Goal: Transaction & Acquisition: Purchase product/service

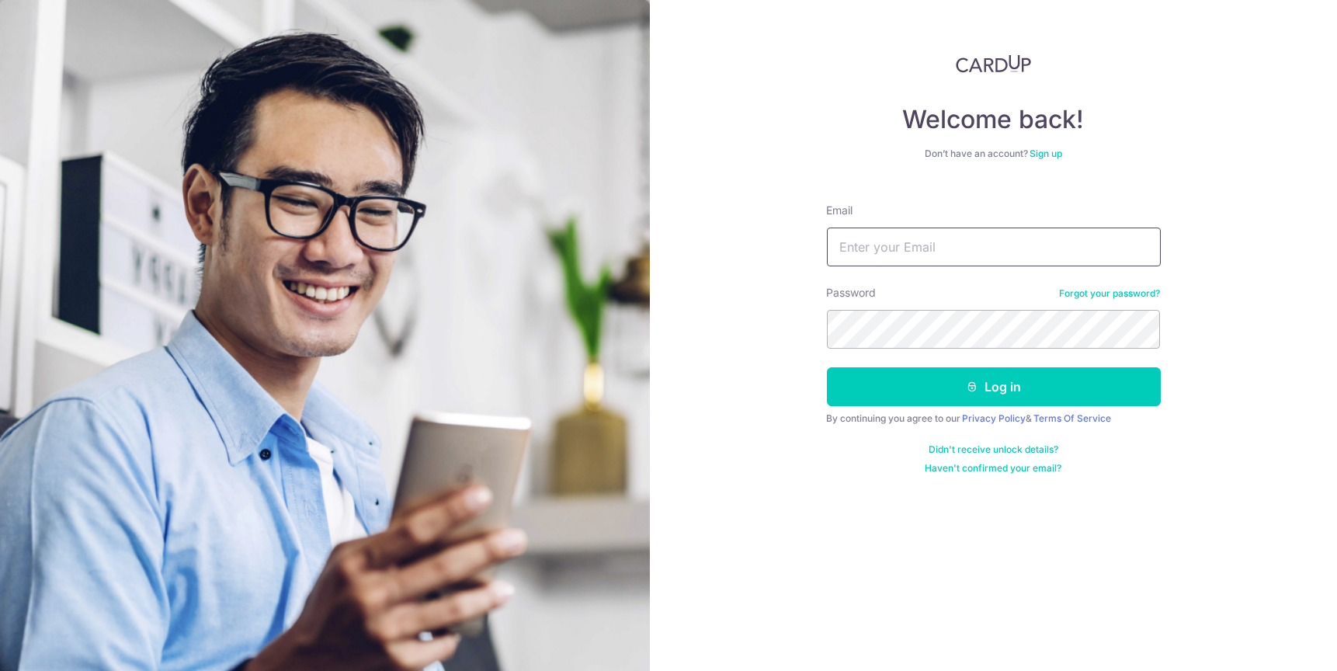
type input "[EMAIL_ADDRESS][DOMAIN_NAME]"
click at [827, 367] on button "Log in" at bounding box center [994, 386] width 334 height 39
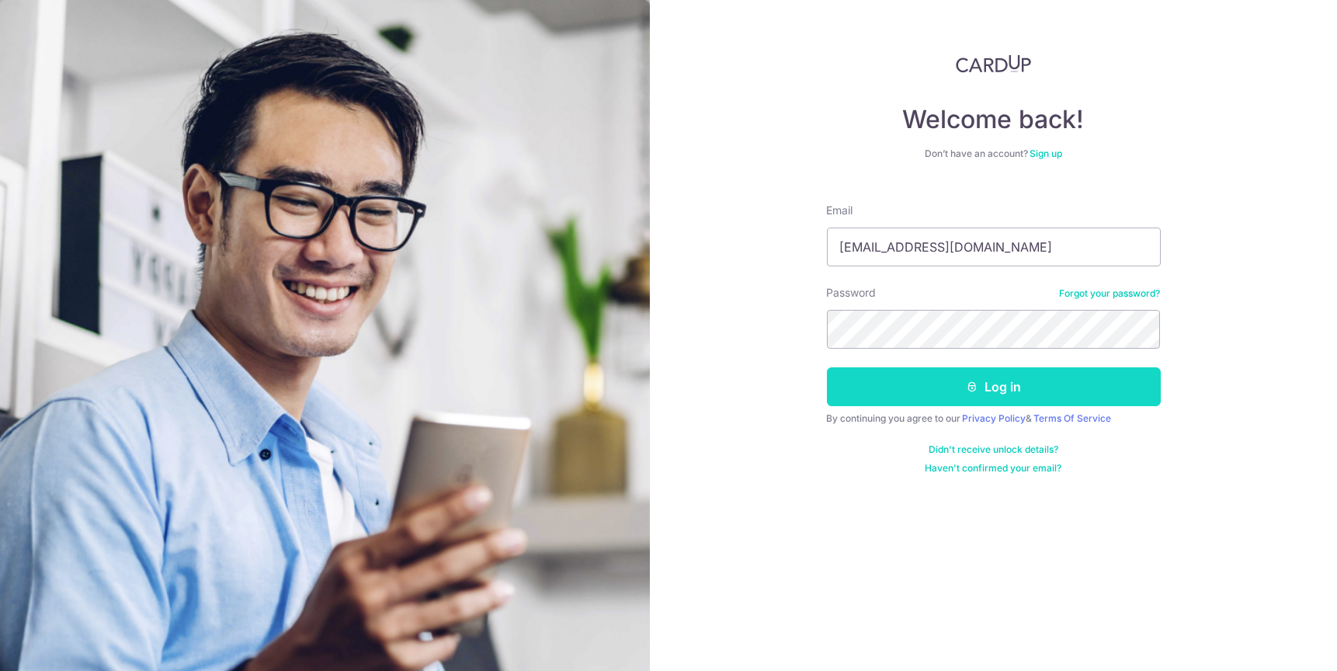
click at [1070, 379] on button "Log in" at bounding box center [994, 386] width 334 height 39
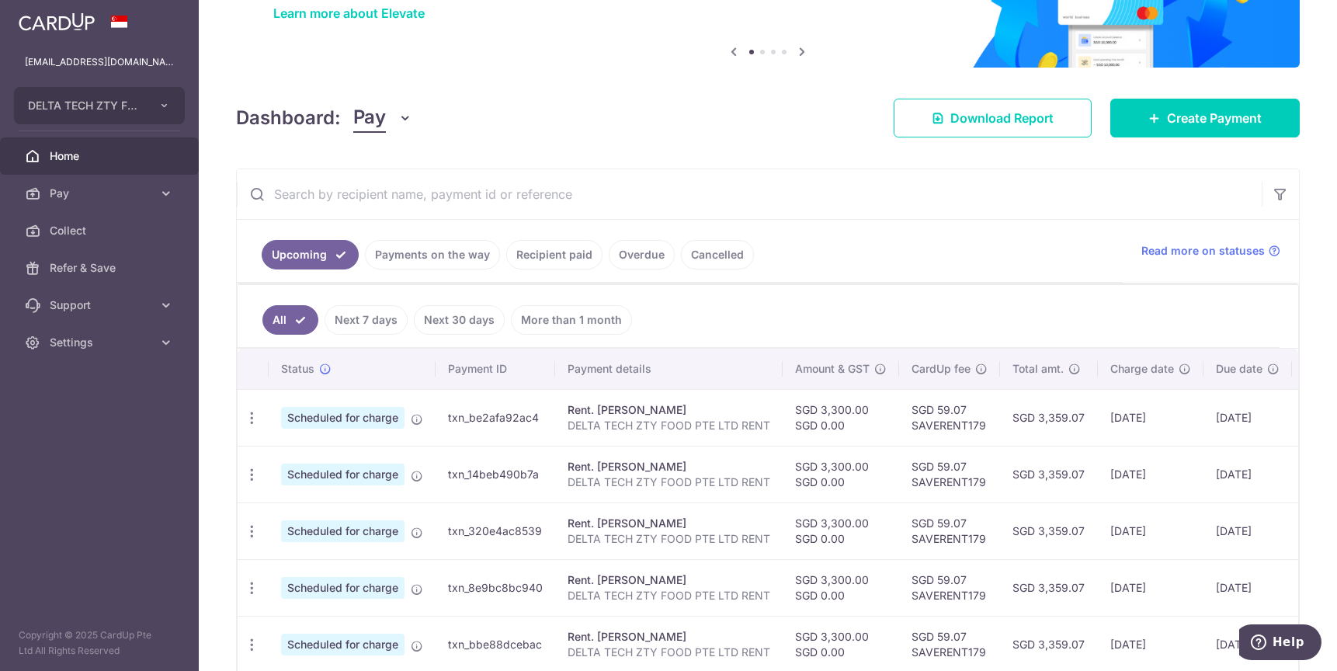
scroll to position [130, 0]
click at [1191, 112] on span "Create Payment" at bounding box center [1214, 118] width 95 height 19
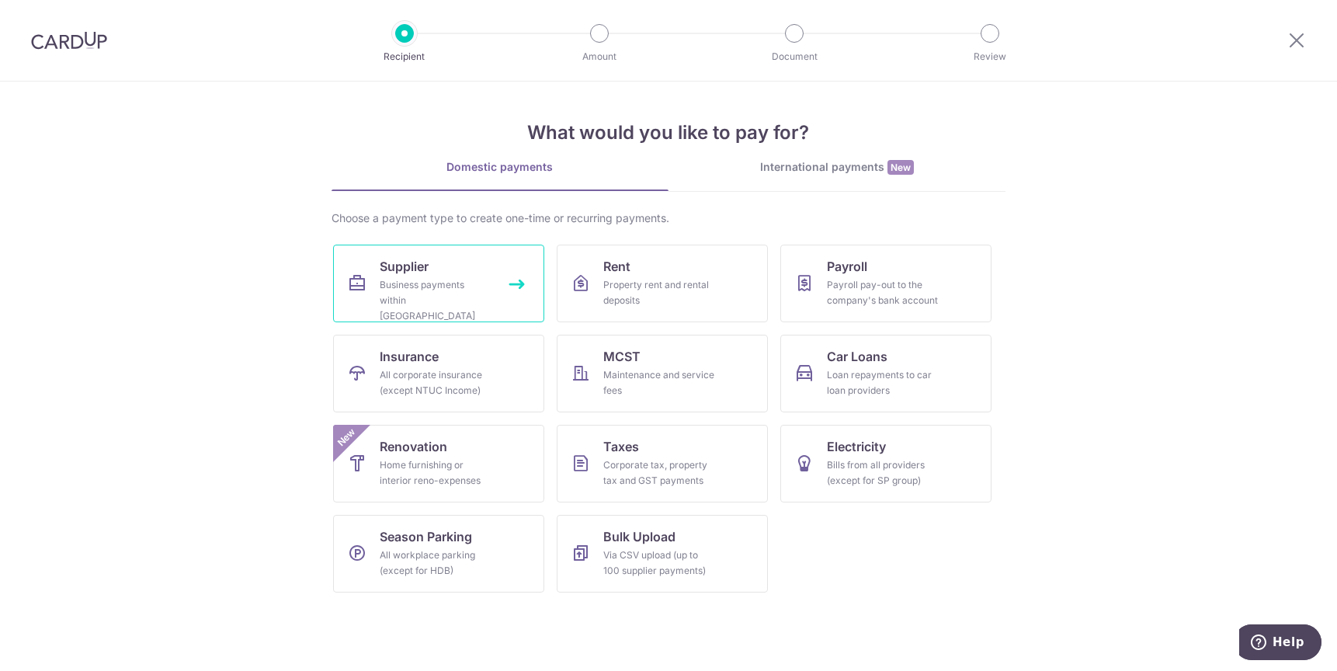
click at [451, 297] on div "Business payments within Singapore" at bounding box center [436, 300] width 112 height 47
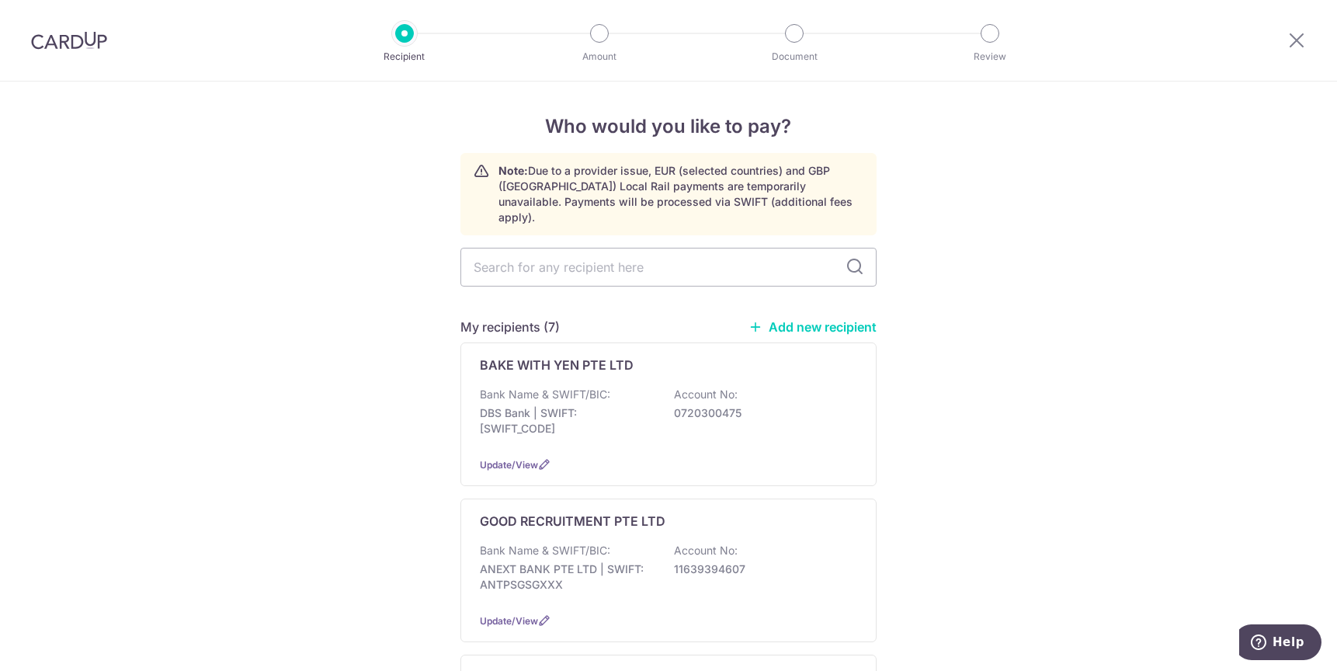
click at [805, 319] on link "Add new recipient" at bounding box center [812, 327] width 128 height 16
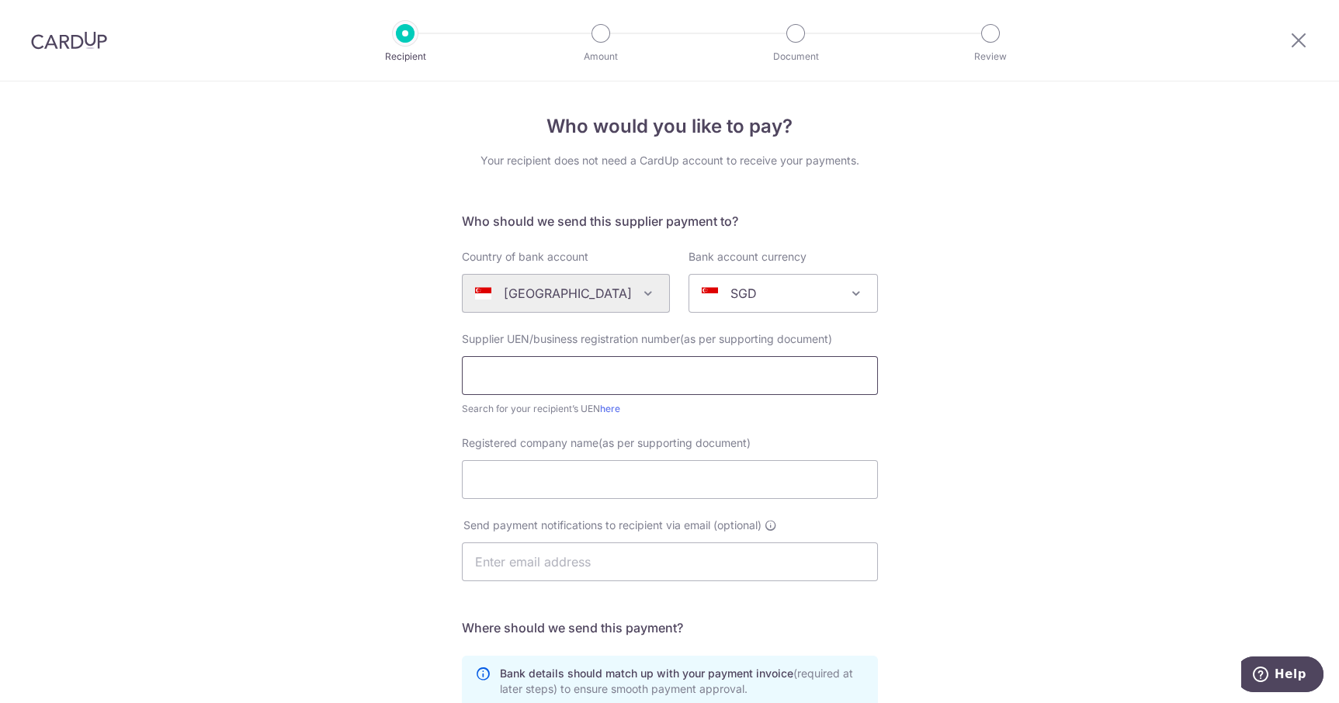
click at [771, 357] on input "text" at bounding box center [670, 375] width 416 height 39
click at [820, 358] on input "text" at bounding box center [670, 375] width 416 height 39
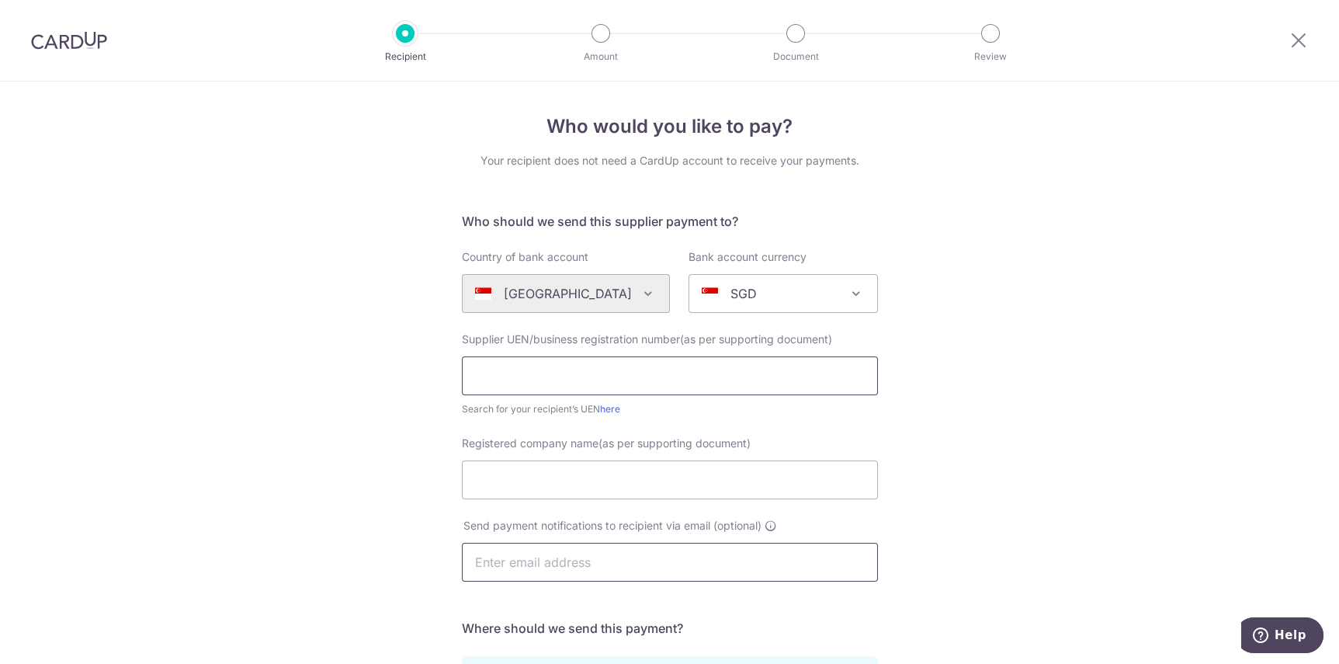
click at [797, 382] on input "text" at bounding box center [670, 375] width 416 height 39
paste input "198203983Z"
type input "198203983Z"
click at [611, 408] on link "here" at bounding box center [610, 409] width 20 height 12
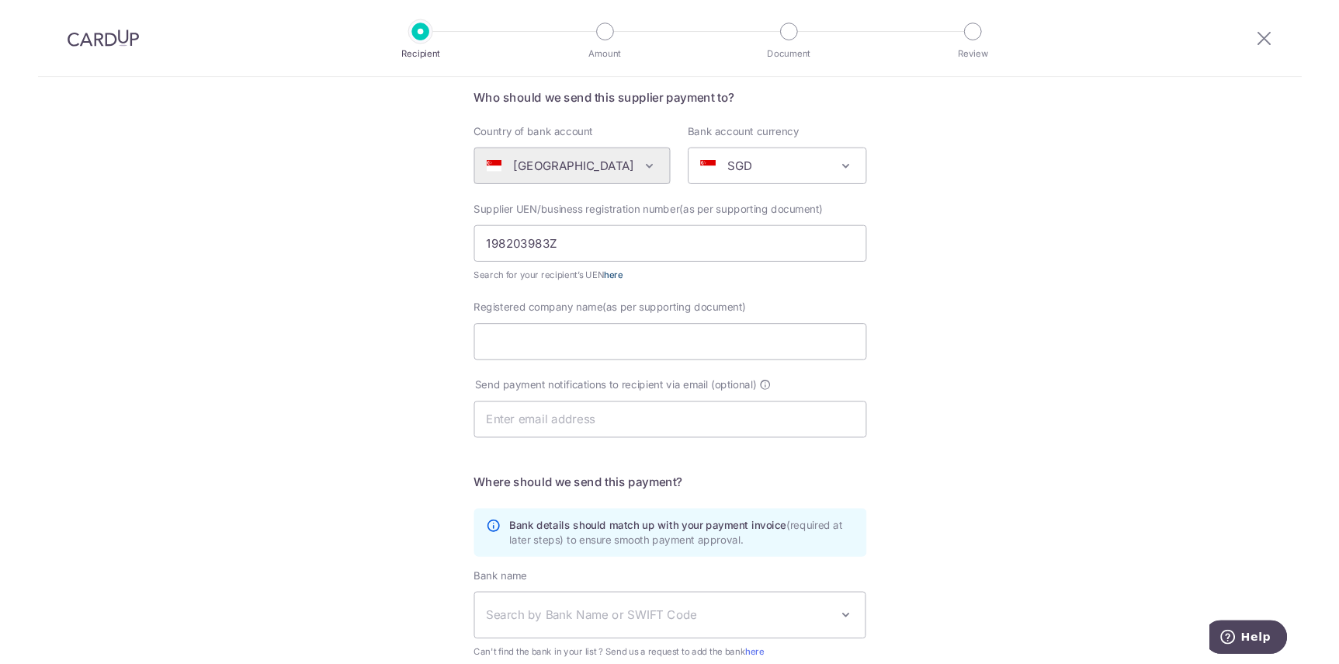
scroll to position [120, 0]
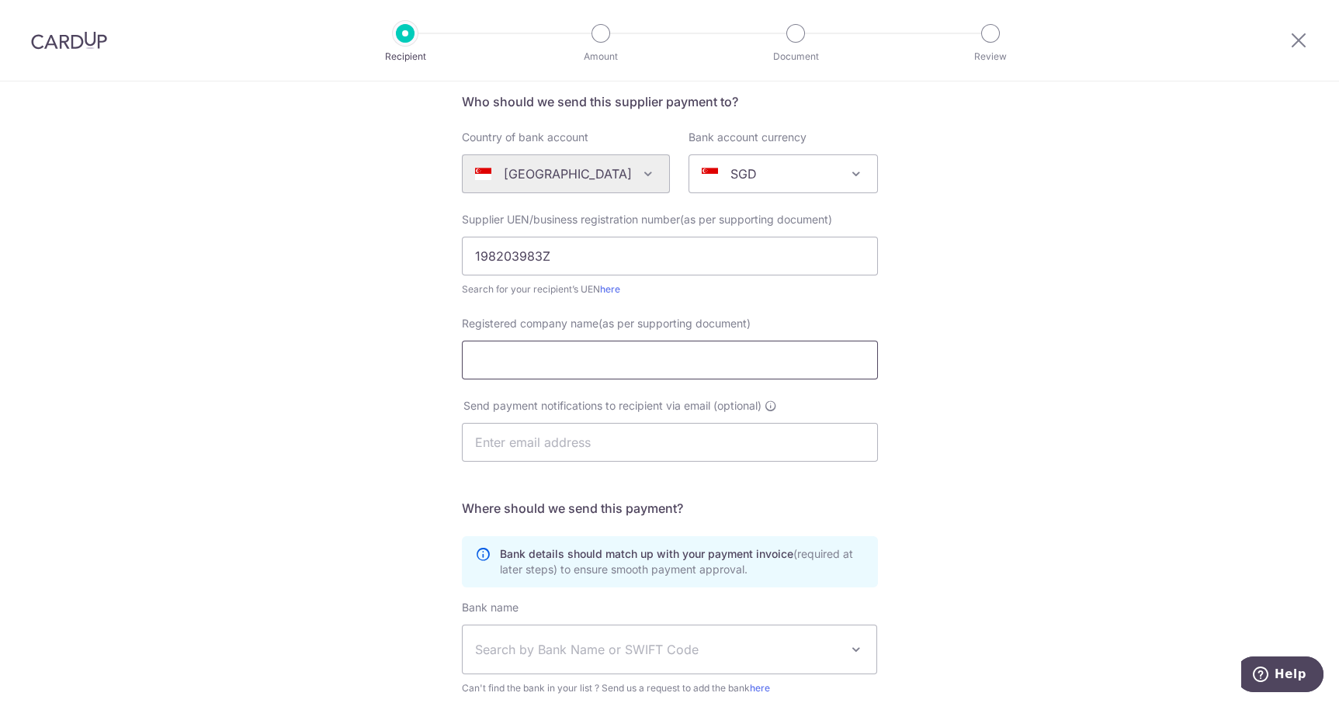
click at [840, 365] on input "Registered company name(as per supporting document)" at bounding box center [670, 360] width 416 height 39
click at [692, 364] on input "Registered company name(as per supporting document)" at bounding box center [670, 360] width 416 height 39
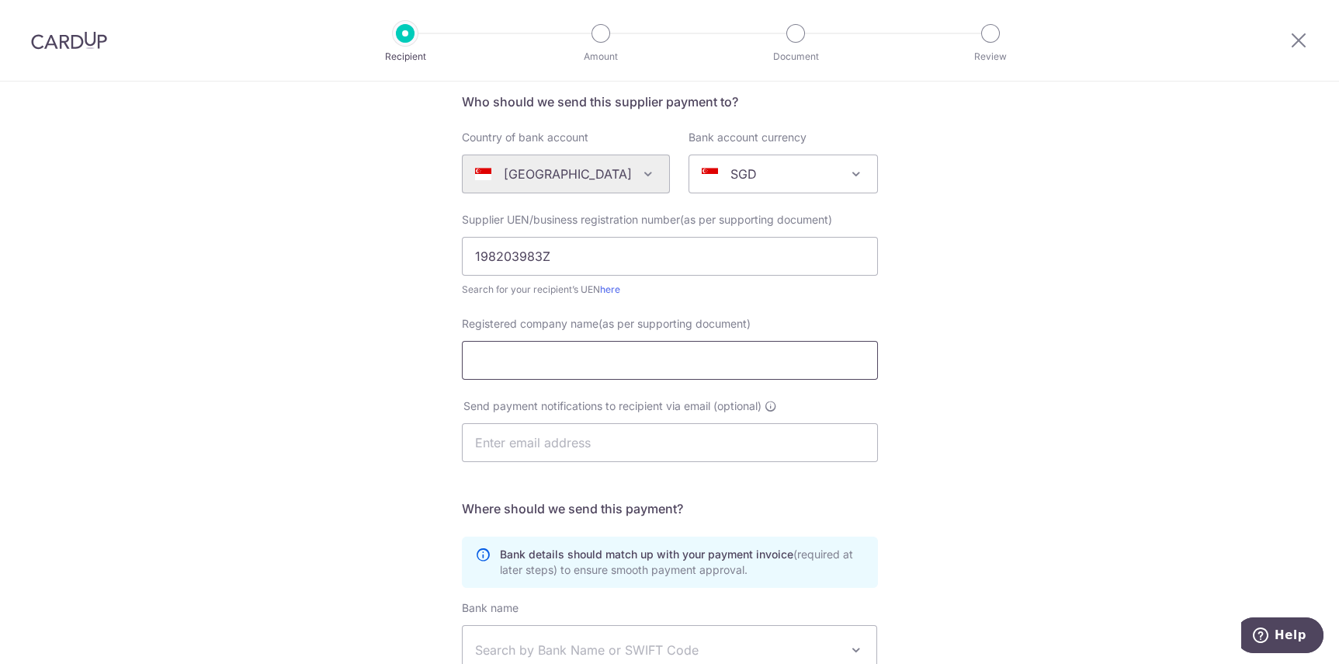
paste input "SIN WAH THONG LIQUOR CO. PTE LTD"
type input "SIN WAH THONG LIQUOR CO. PTE LTD"
click at [724, 439] on input "text" at bounding box center [670, 442] width 416 height 39
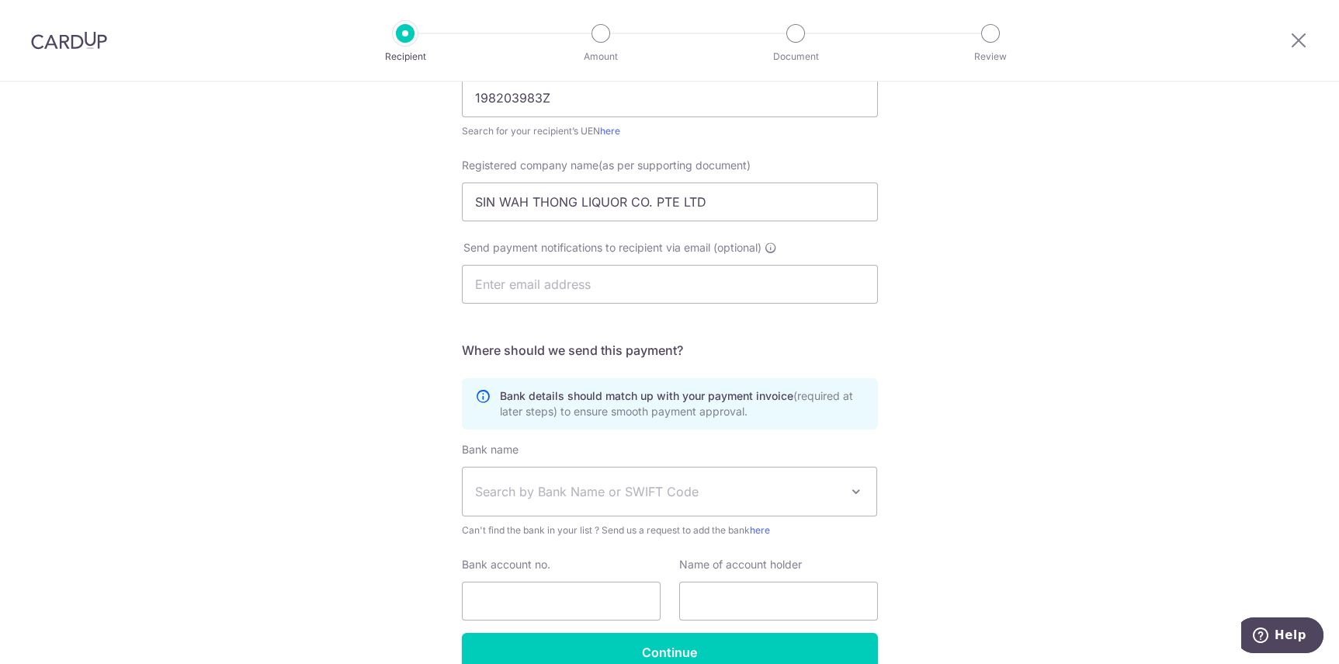
click at [515, 512] on span "Search by Bank Name or SWIFT Code" at bounding box center [670, 491] width 414 height 48
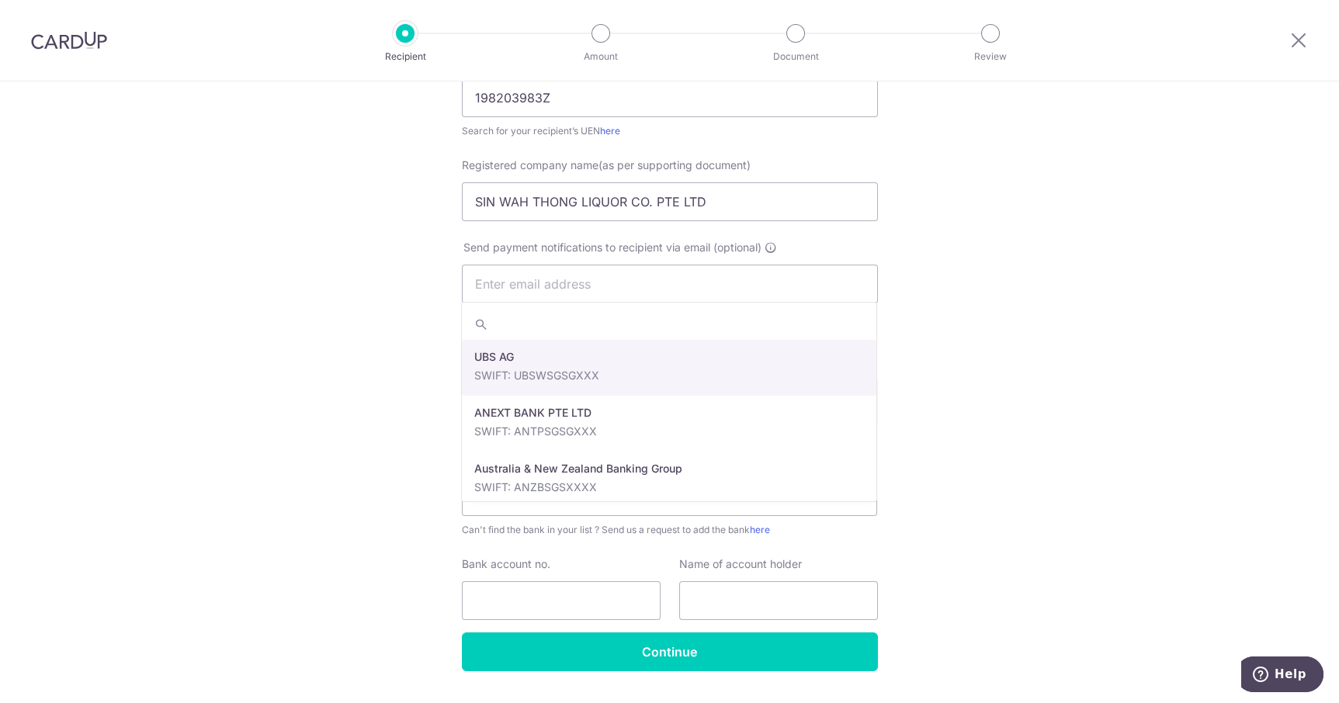
scroll to position [238, 0]
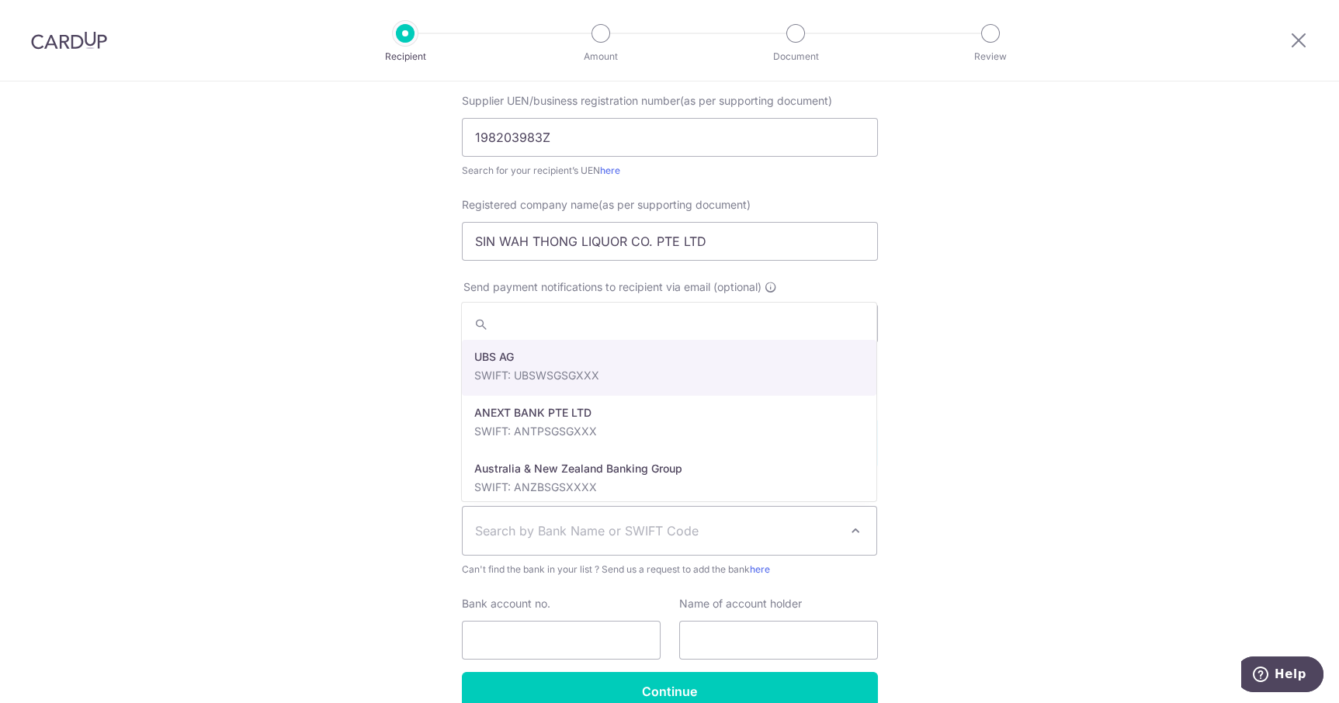
click at [266, 387] on div "Who would you like to pay? Your recipient does not need a CardUp account to rec…" at bounding box center [669, 313] width 1339 height 941
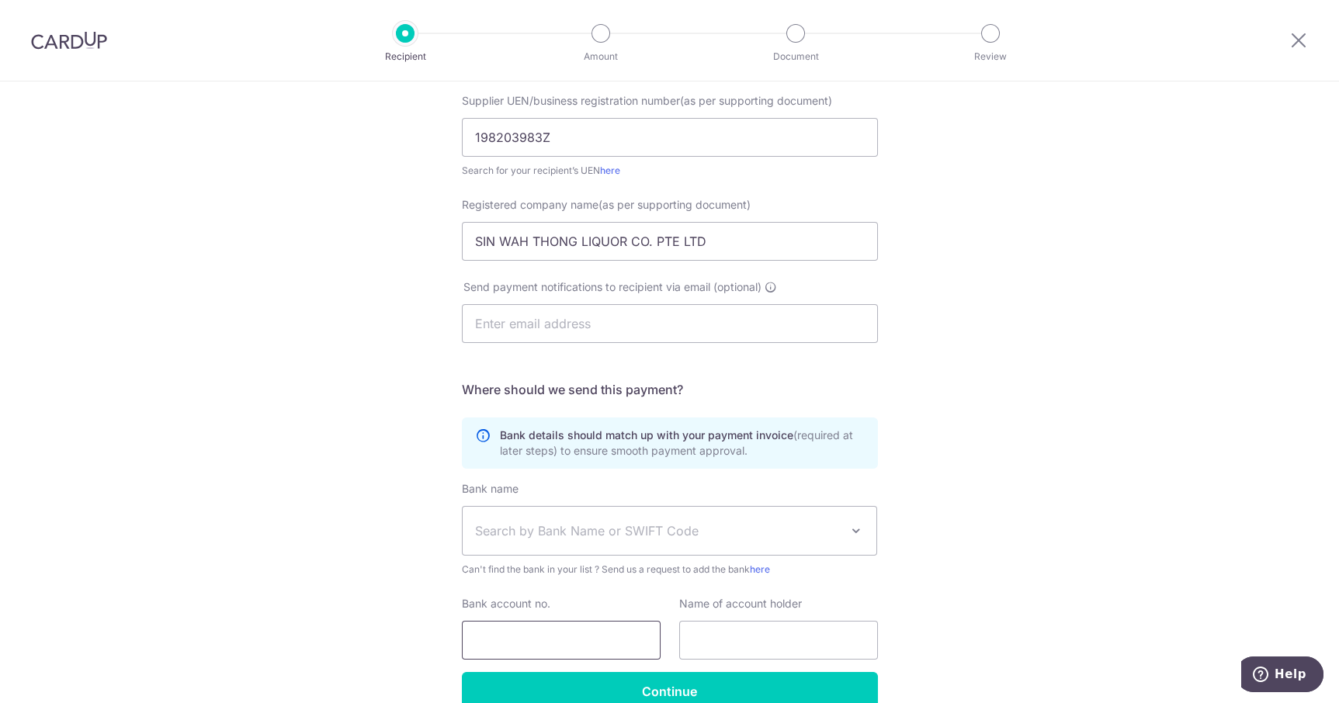
click at [477, 637] on input "Bank account no." at bounding box center [561, 640] width 199 height 39
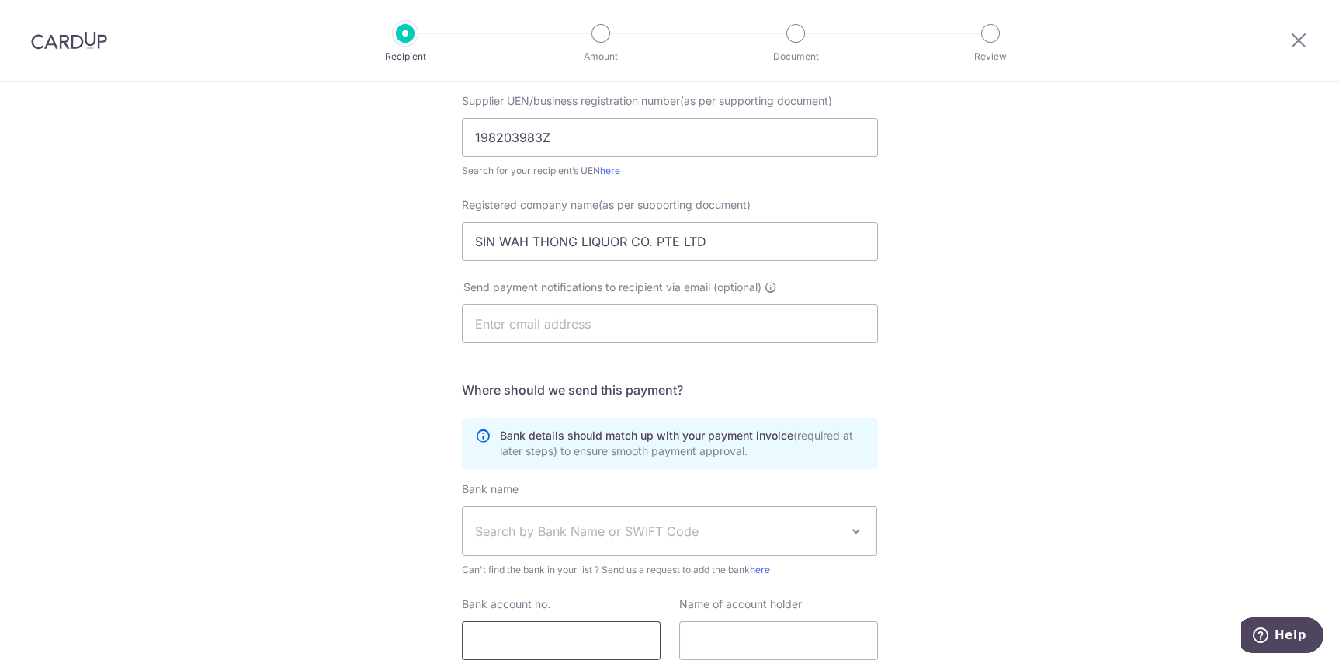
paste input "618426902001"
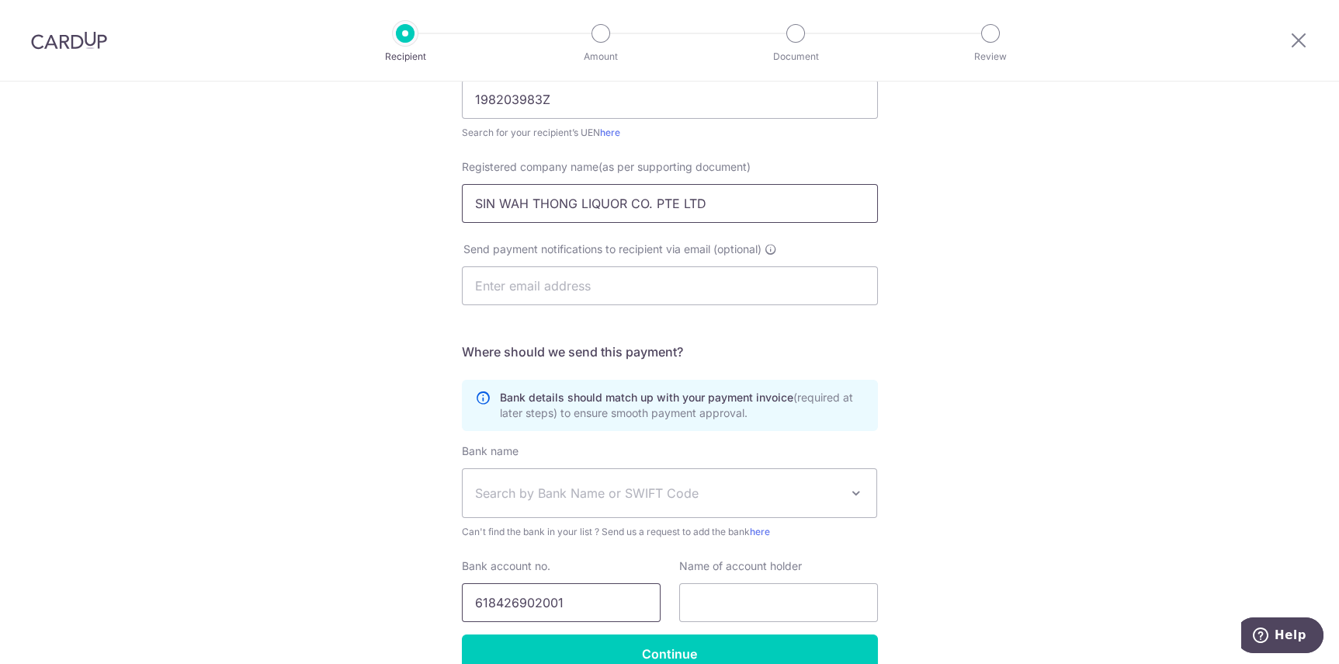
type input "618426902001"
click at [496, 196] on input "SIN WAH THONG LIQUOR CO. PTE LTD" at bounding box center [670, 203] width 416 height 39
click at [825, 602] on input "text" at bounding box center [778, 602] width 199 height 39
paste input "SIN WAH THONG LIQUOR CO. PTE LTD"
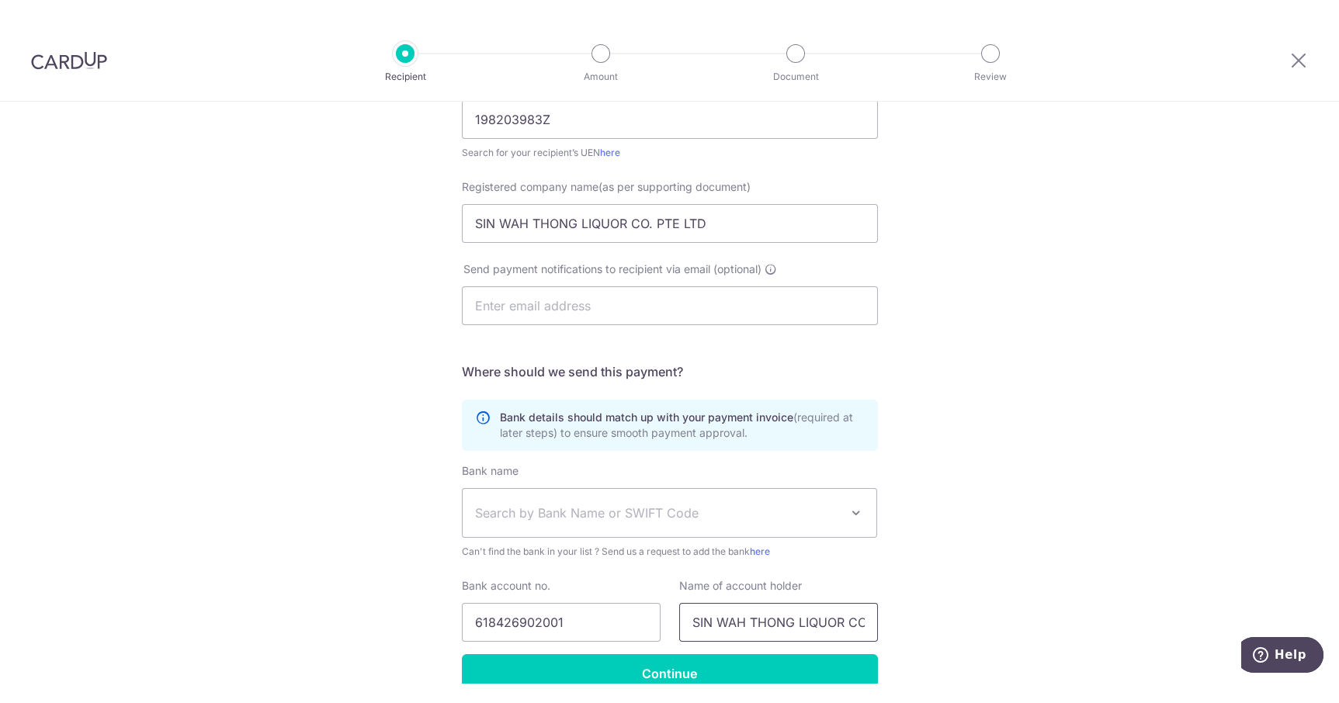
scroll to position [0, 57]
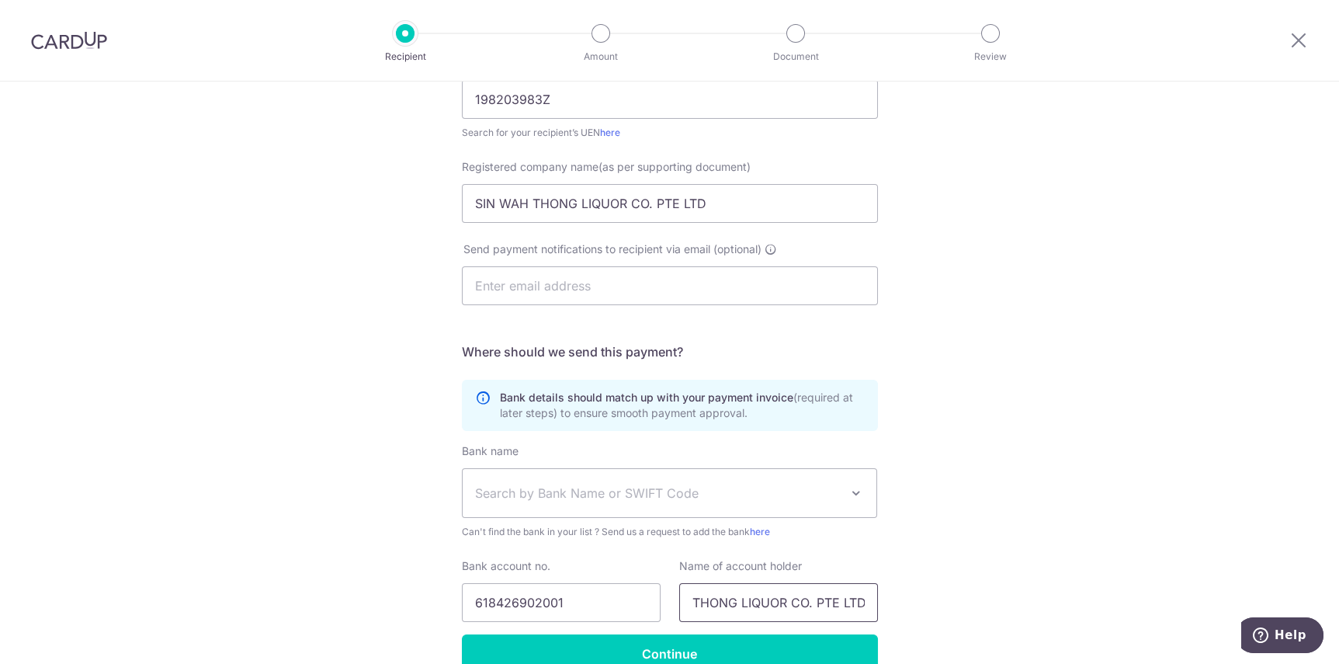
type input "SIN WAH THONG LIQUOR CO. PTE LTD"
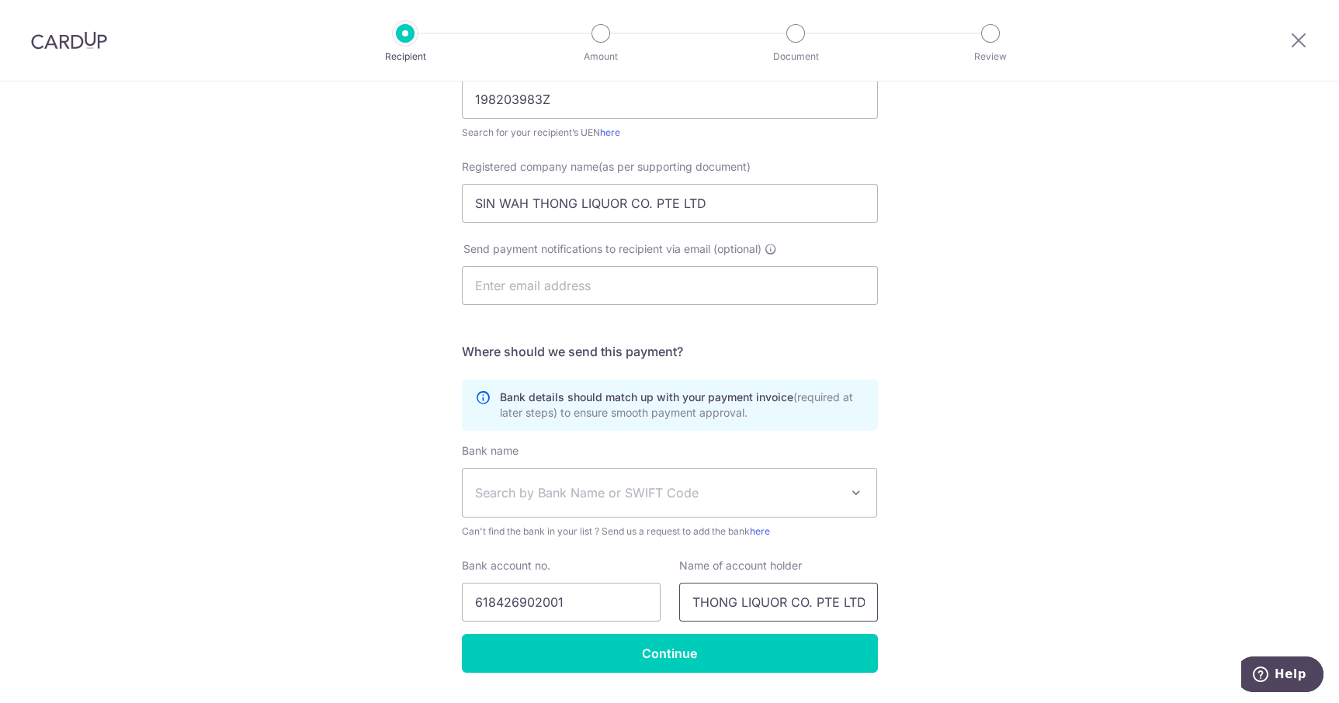
scroll to position [0, 0]
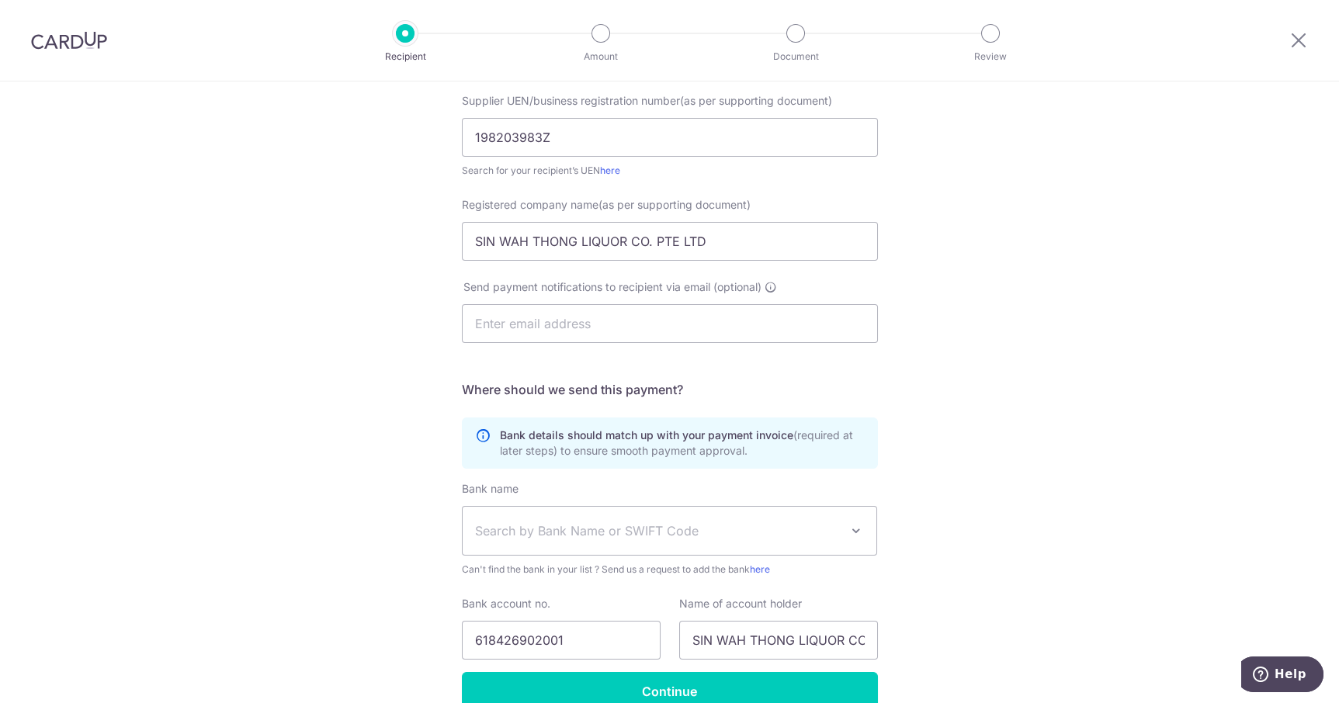
click at [818, 548] on span "Search by Bank Name or SWIFT Code" at bounding box center [670, 531] width 414 height 48
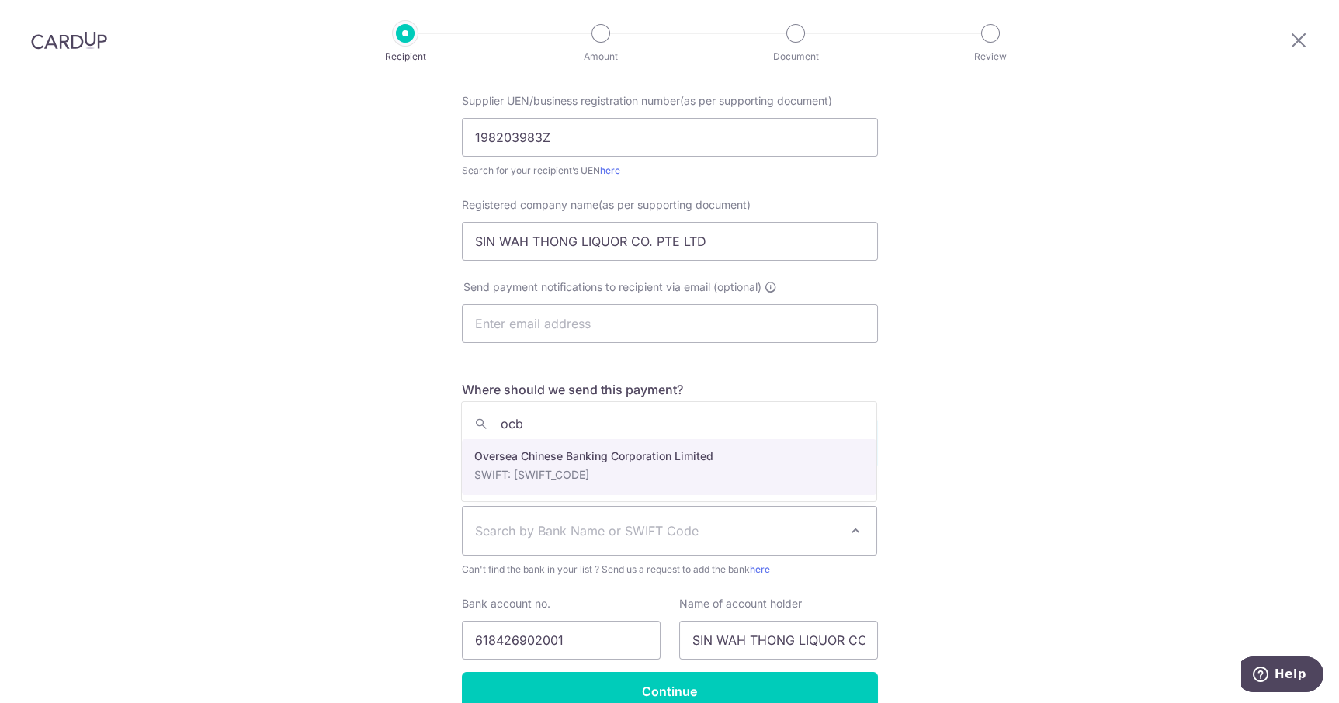
type input "ocbc"
select select "12"
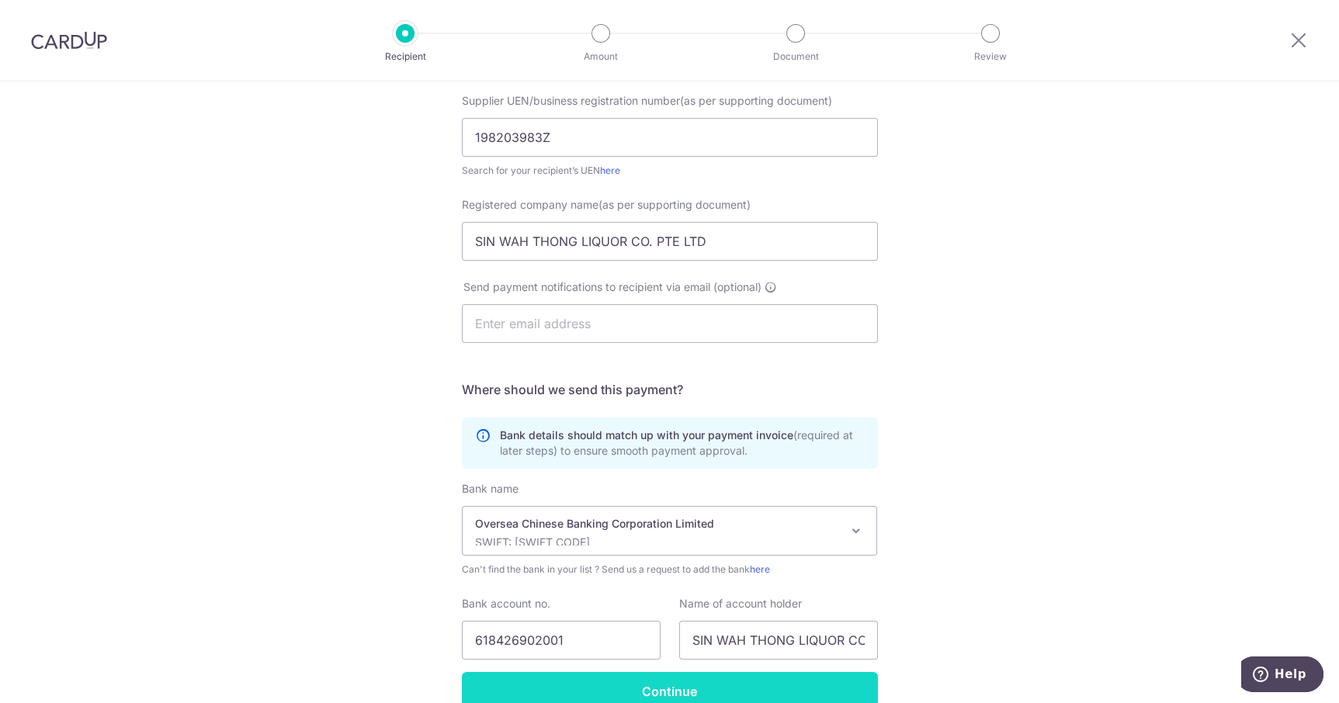
click at [812, 670] on input "Continue" at bounding box center [670, 691] width 416 height 39
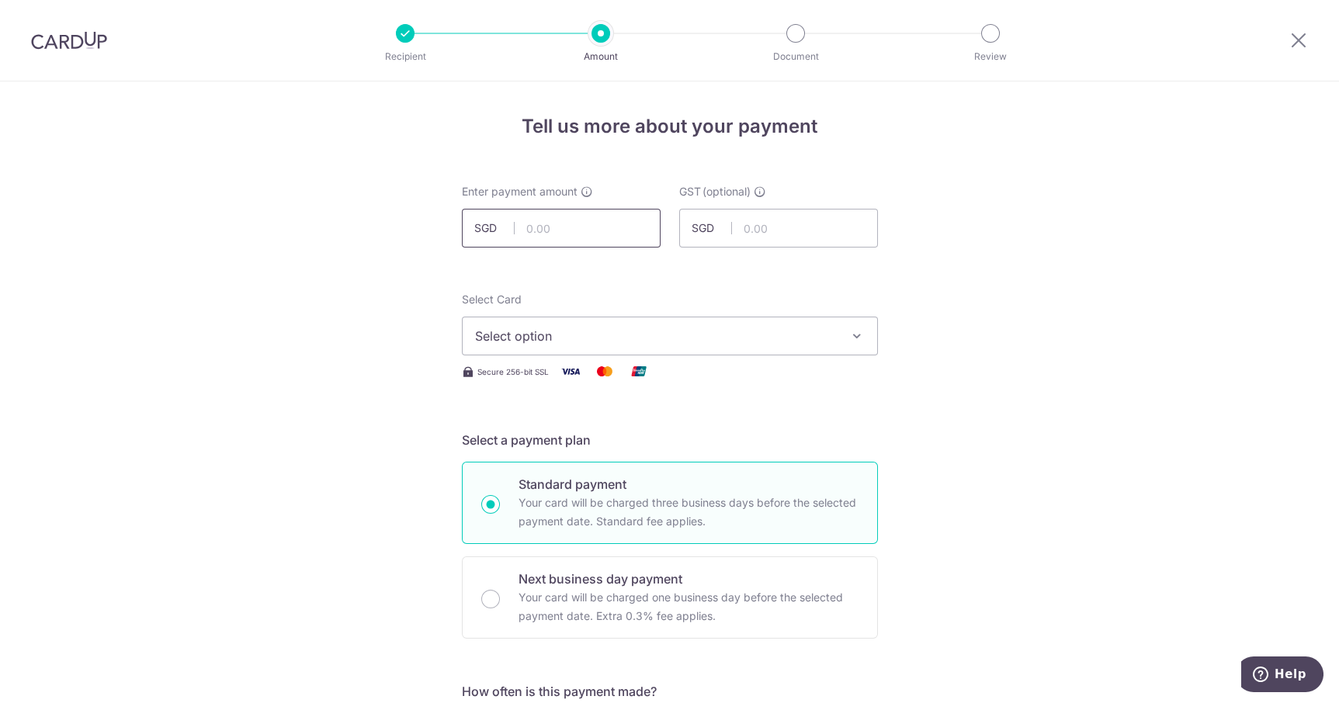
click at [593, 228] on input "text" at bounding box center [561, 228] width 199 height 39
click at [814, 224] on input "text" at bounding box center [778, 228] width 199 height 39
type input "2,520.00"
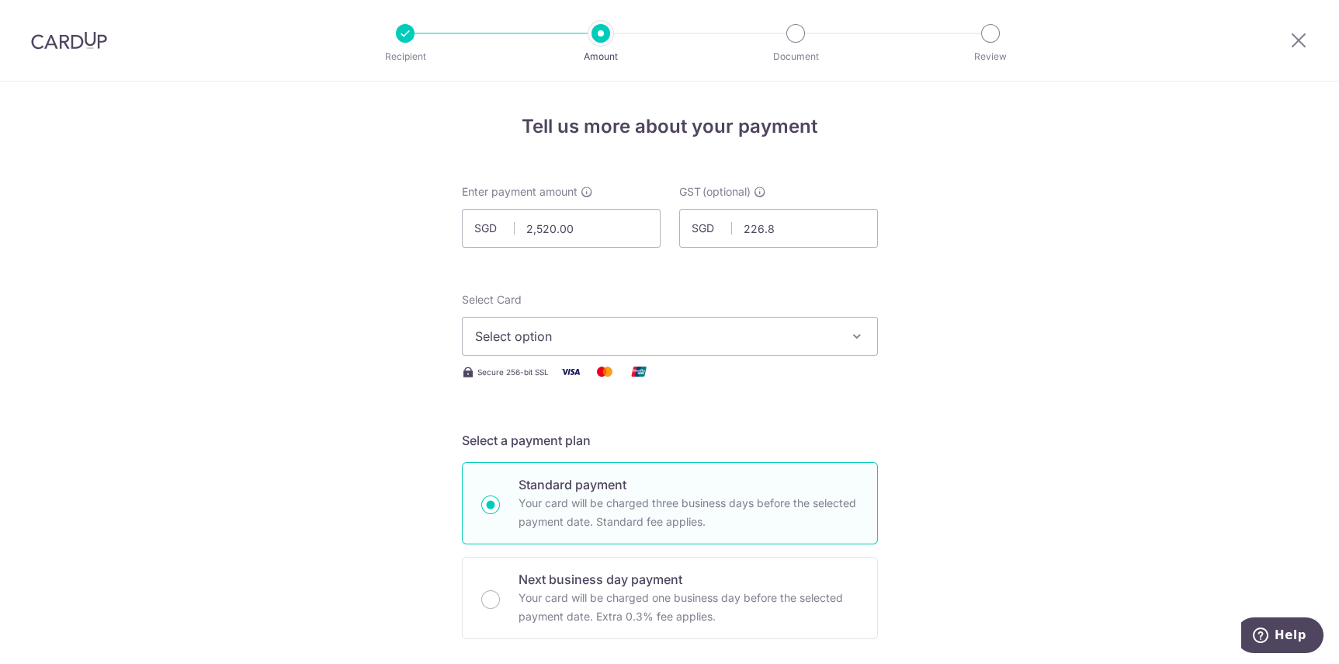
click at [512, 349] on button "Select option" at bounding box center [670, 336] width 416 height 39
type input "226.80"
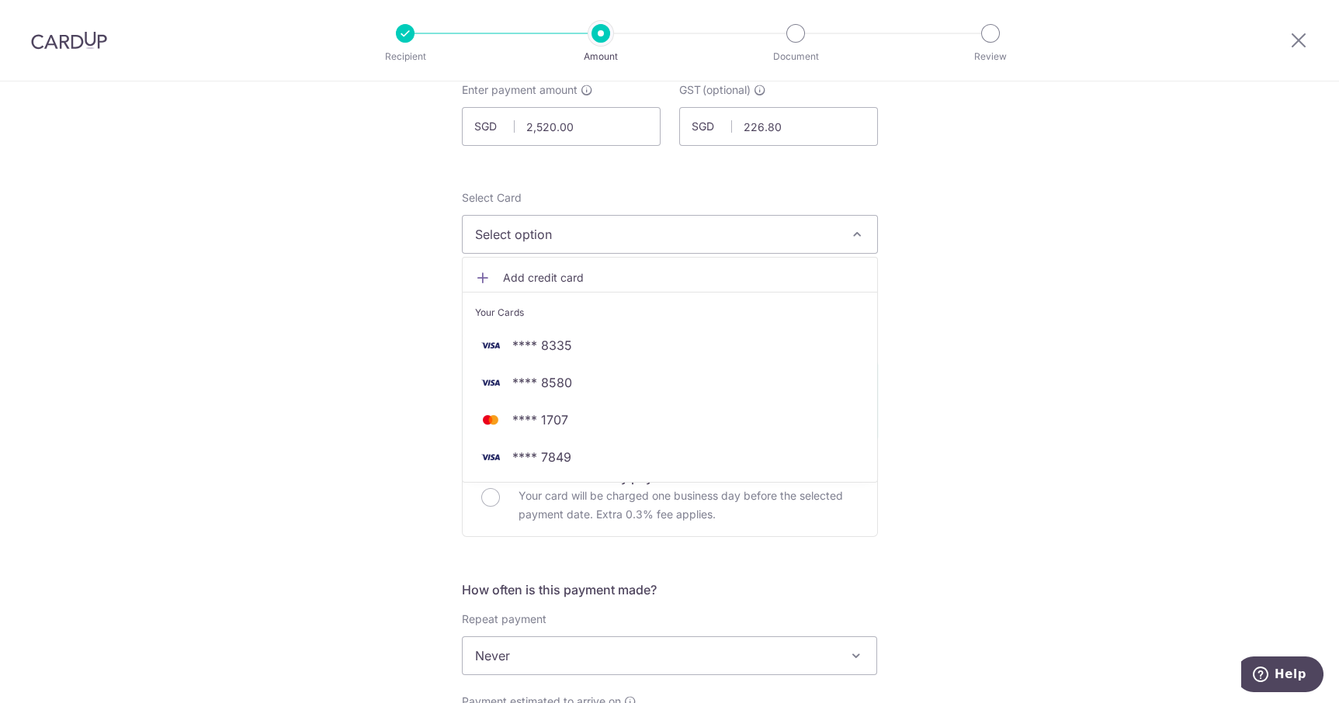
scroll to position [117, 0]
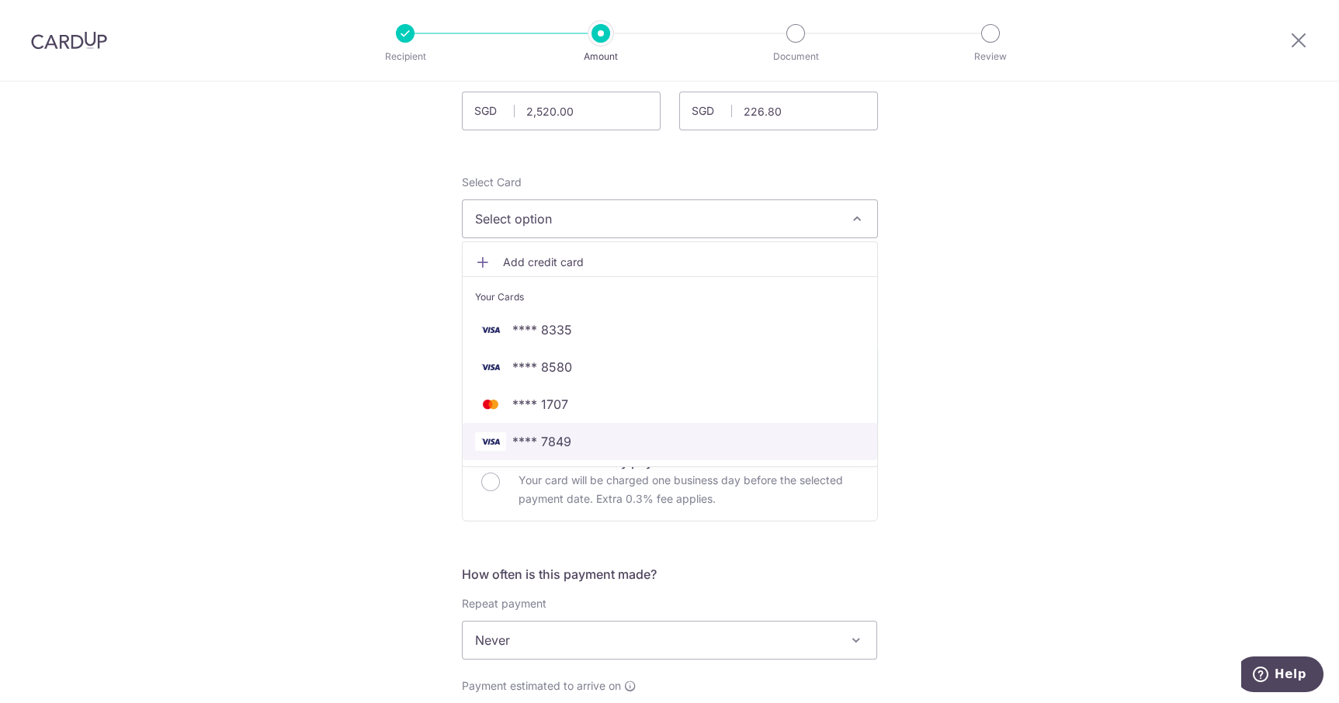
click at [699, 438] on span "**** 7849" at bounding box center [670, 441] width 390 height 19
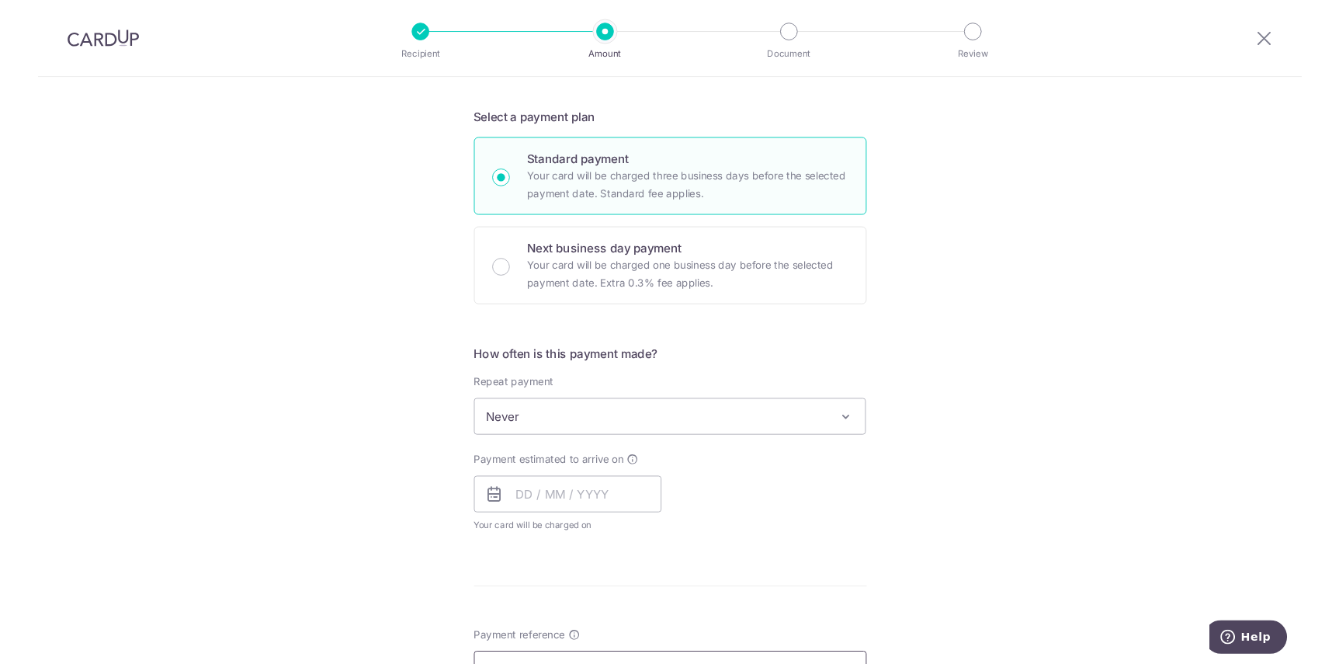
scroll to position [317, 0]
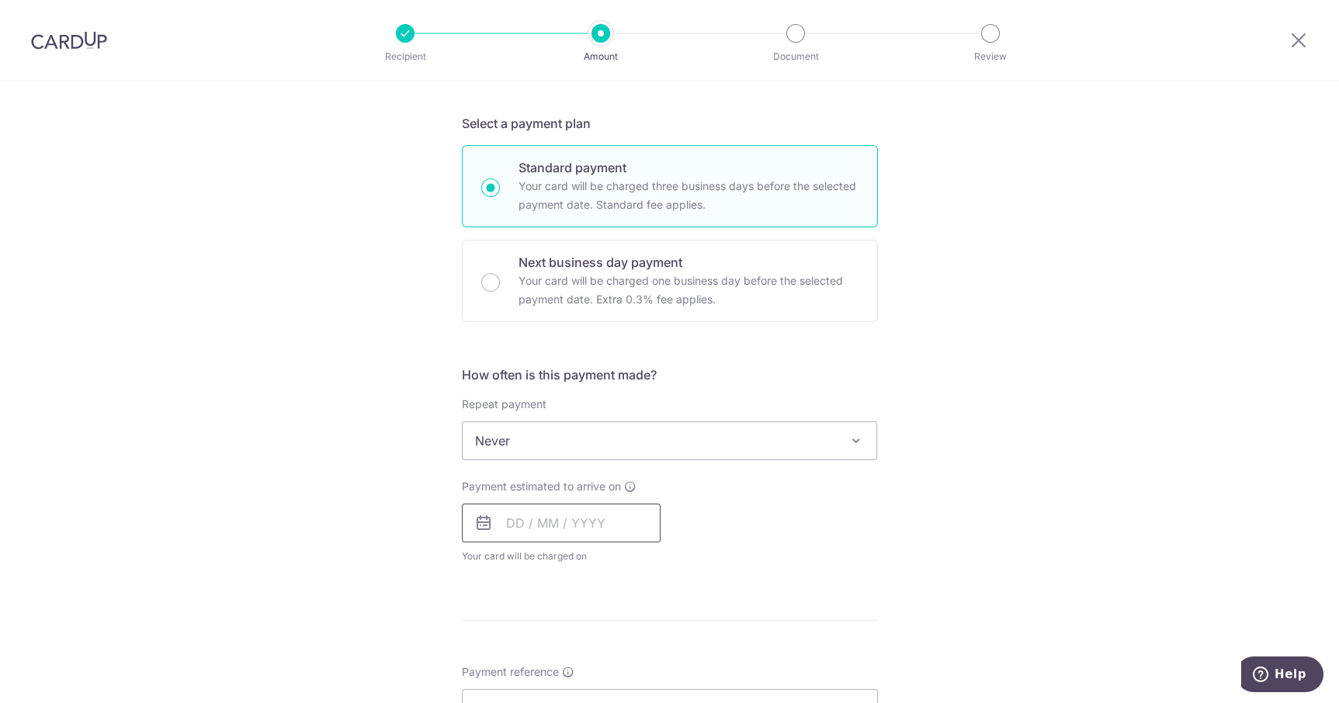
click at [598, 526] on input "text" at bounding box center [561, 523] width 199 height 39
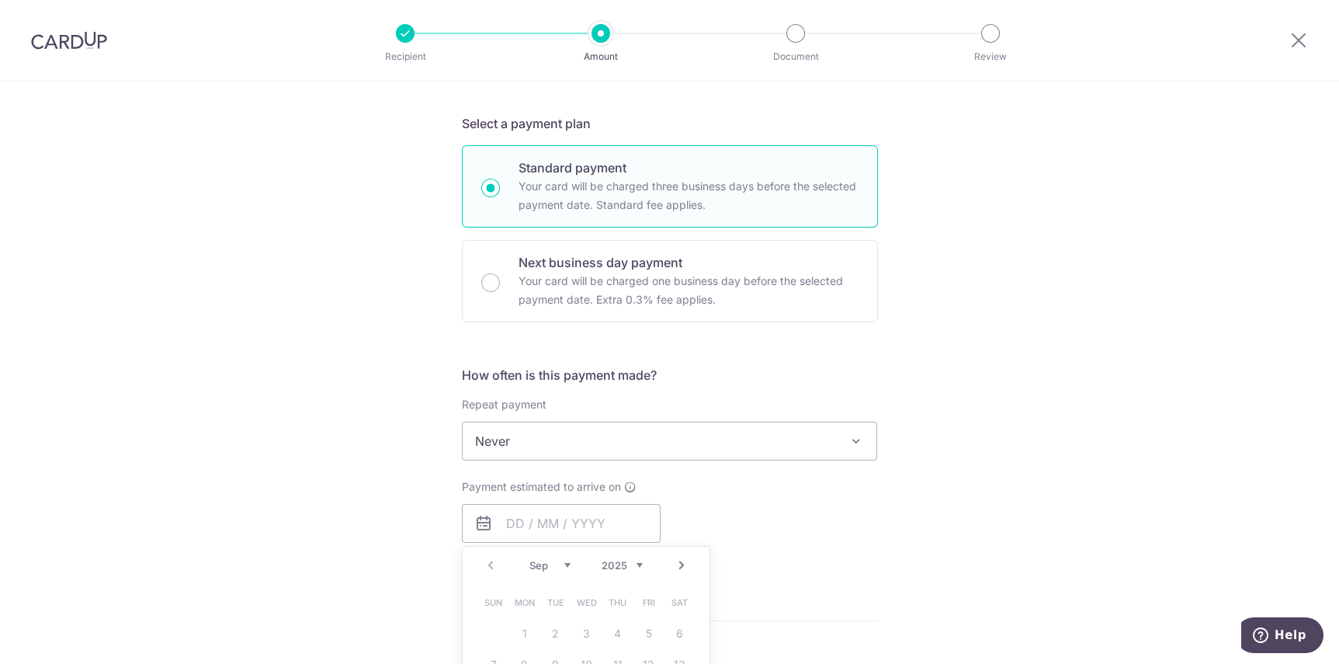
click at [737, 431] on span "Never" at bounding box center [670, 440] width 414 height 37
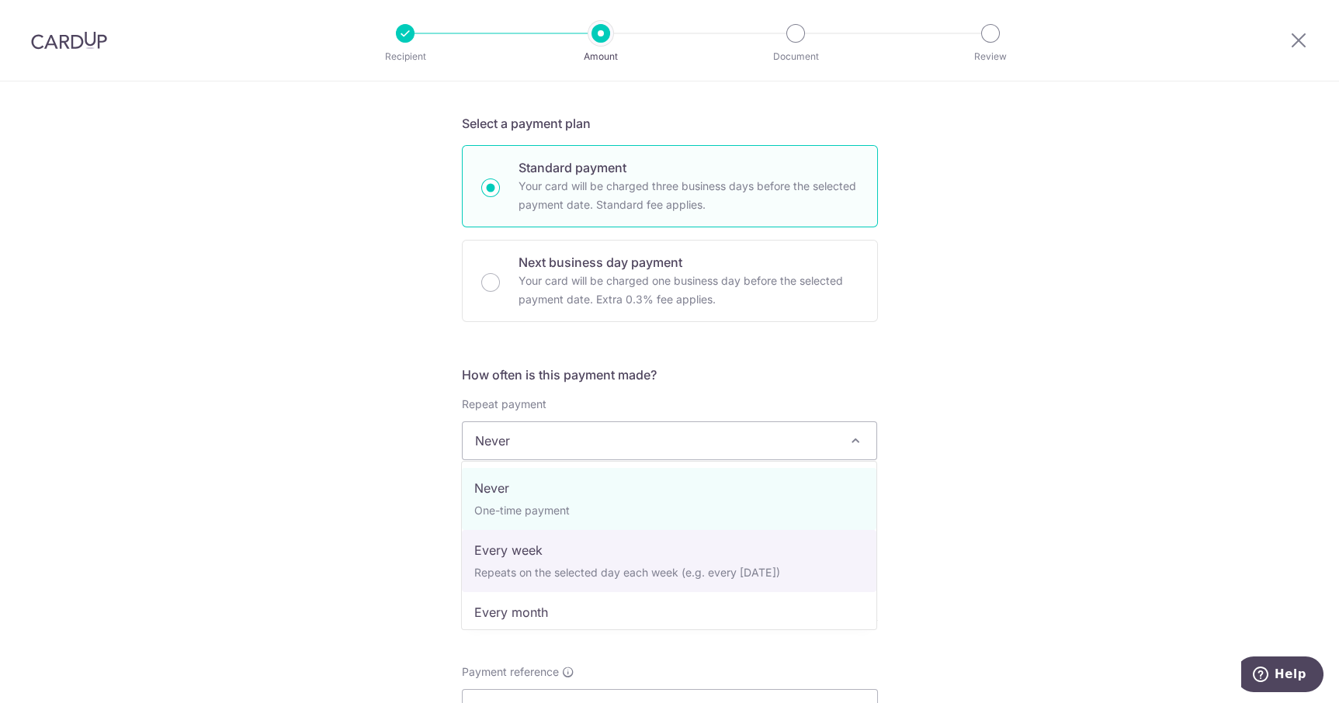
click at [799, 352] on form "Enter payment amount SGD 2,520.00 2520.00 GST (optional) SGD 226.80 226.80 Reci…" at bounding box center [670, 533] width 416 height 1333
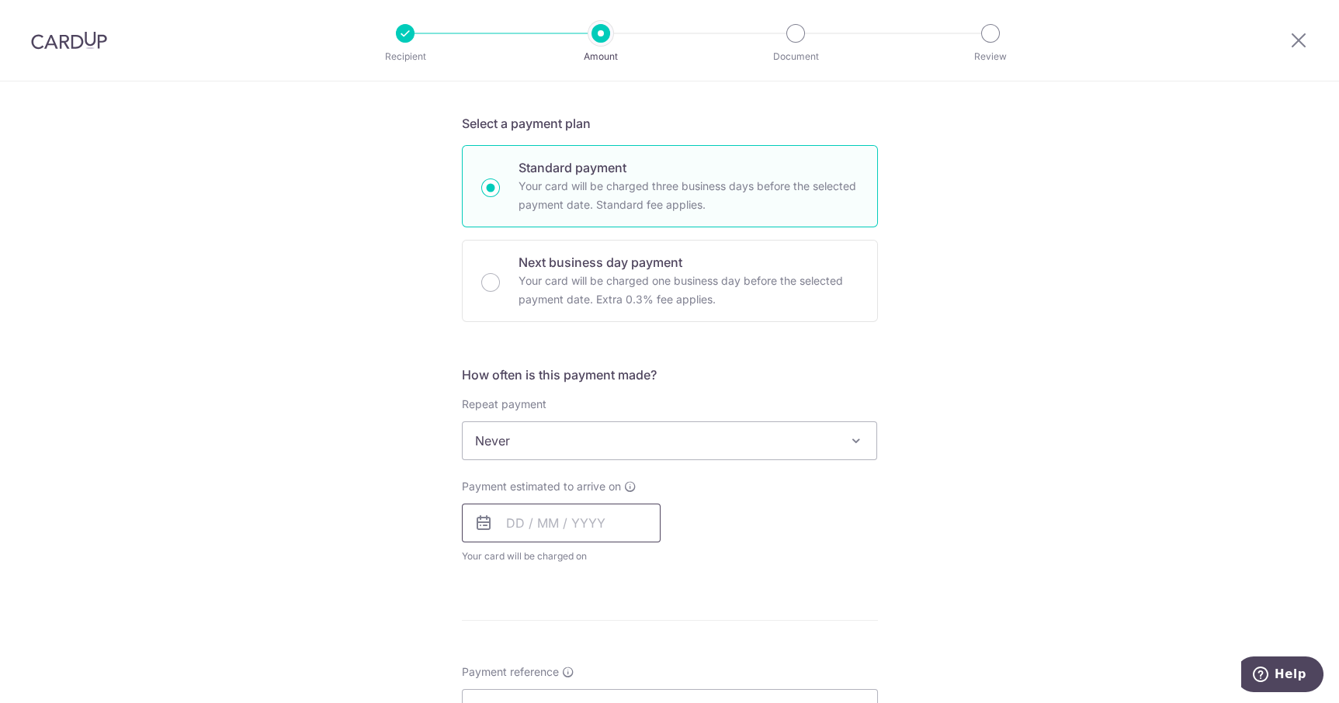
click at [592, 525] on input "text" at bounding box center [561, 523] width 199 height 39
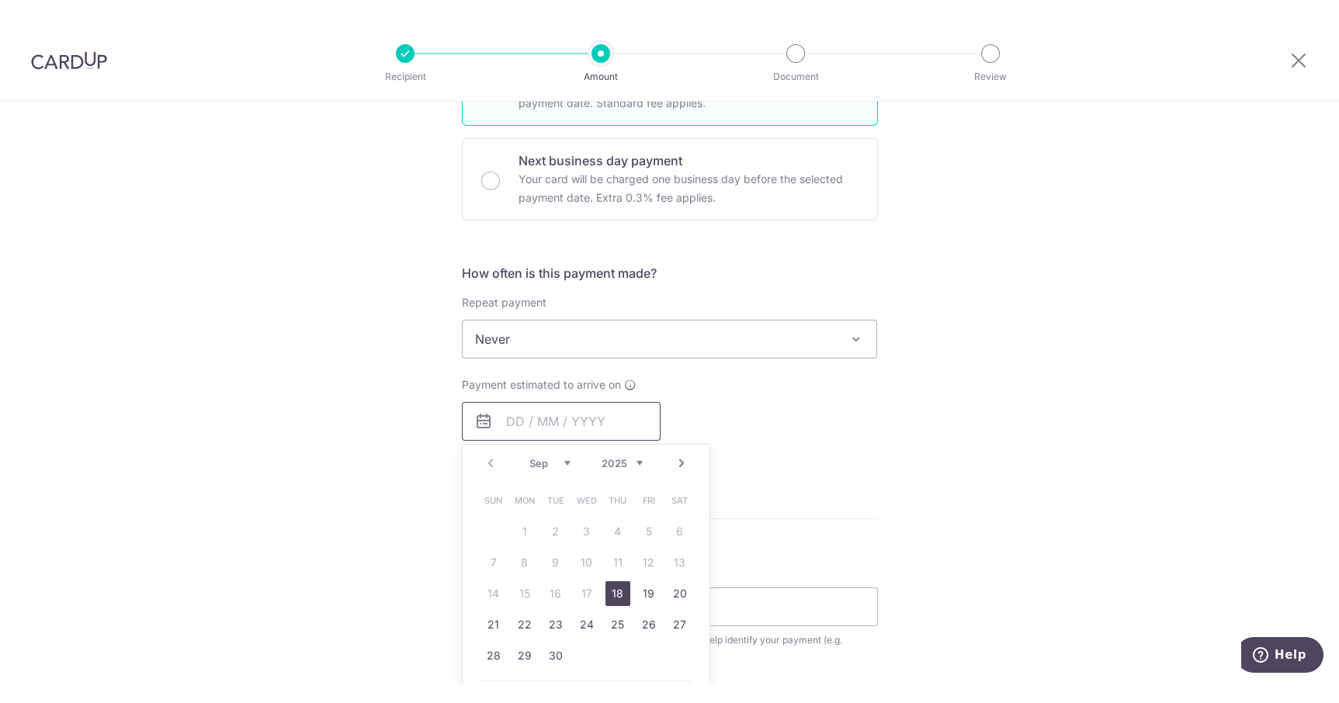
scroll to position [480, 0]
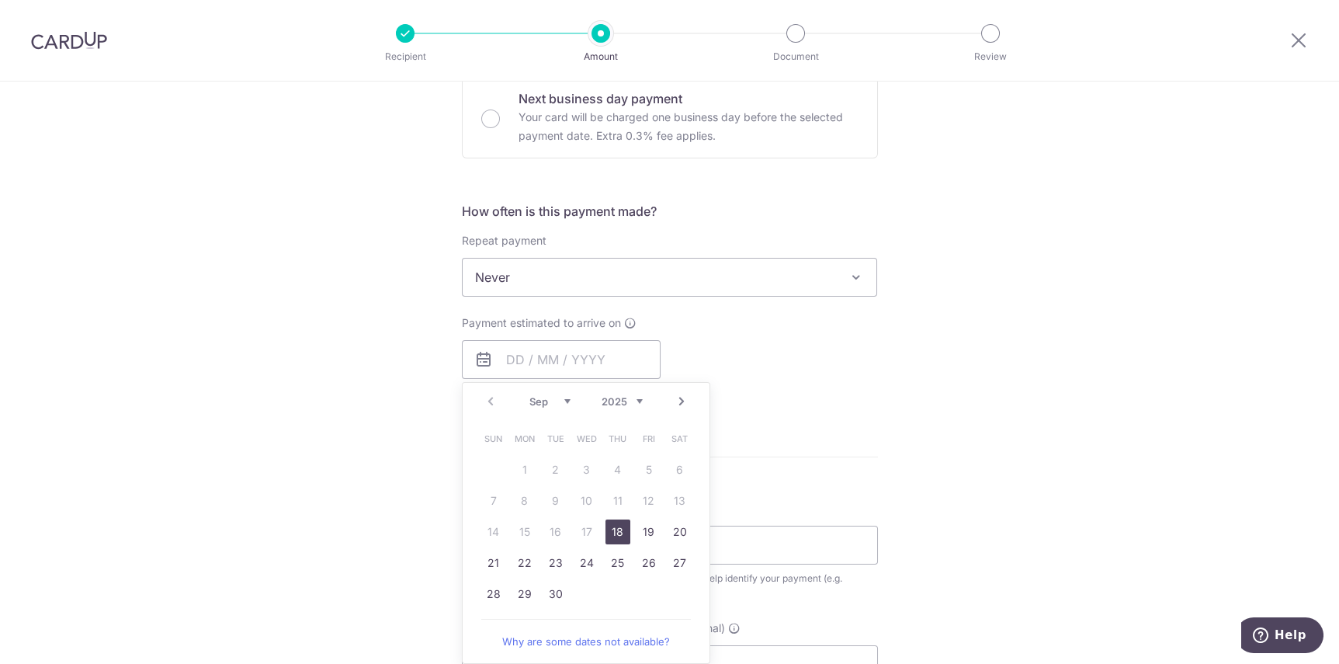
click at [621, 534] on link "18" at bounding box center [617, 531] width 25 height 25
type input "18/09/2025"
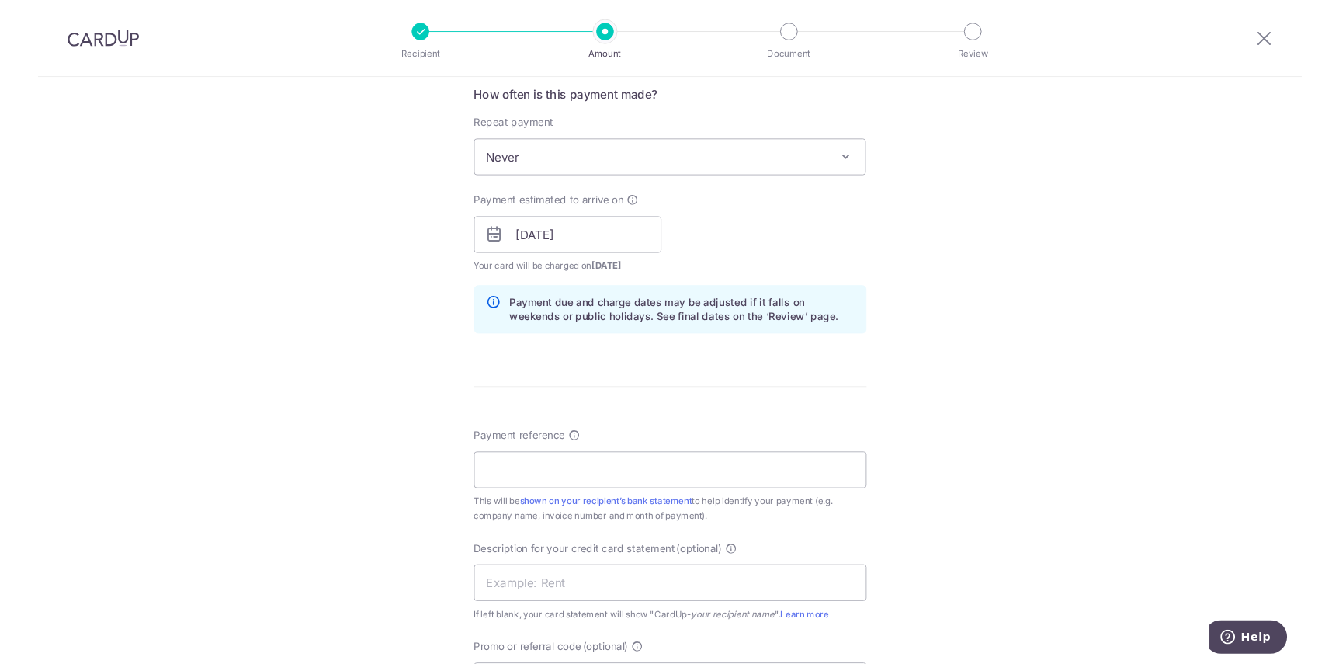
scroll to position [592, 0]
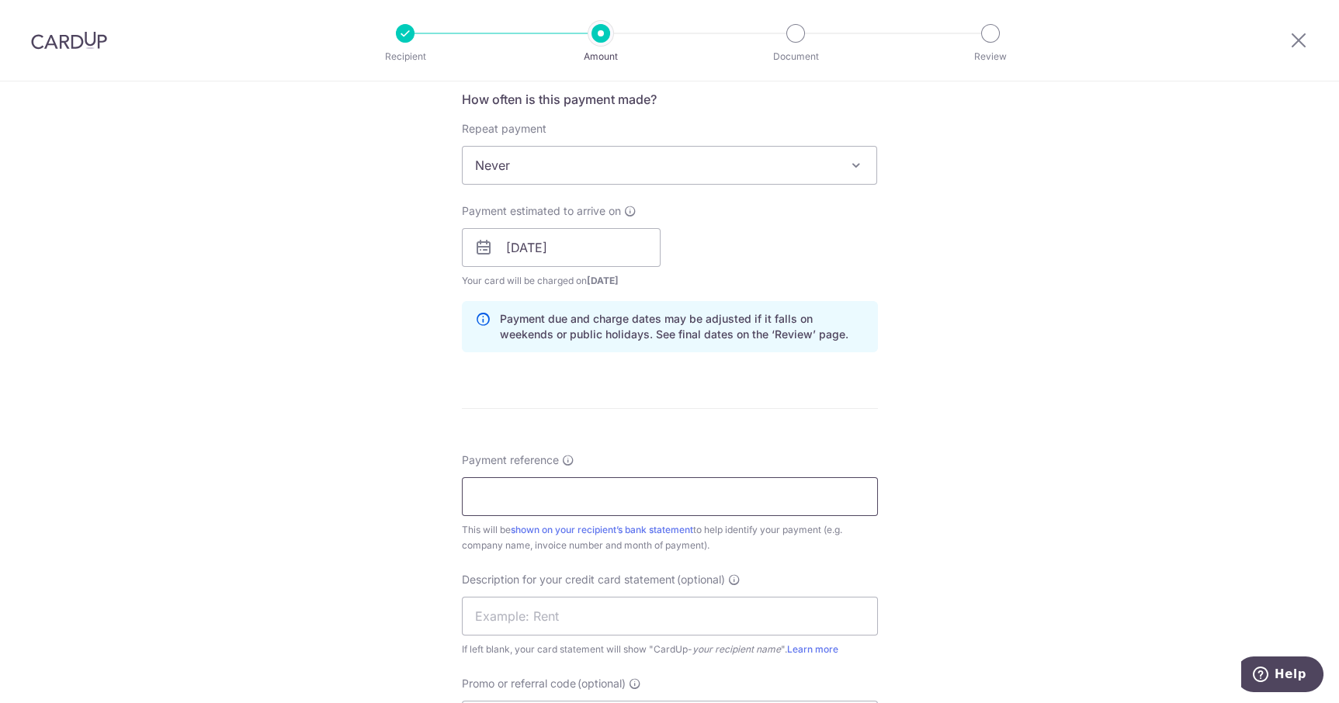
click at [751, 497] on input "Payment reference" at bounding box center [670, 496] width 416 height 39
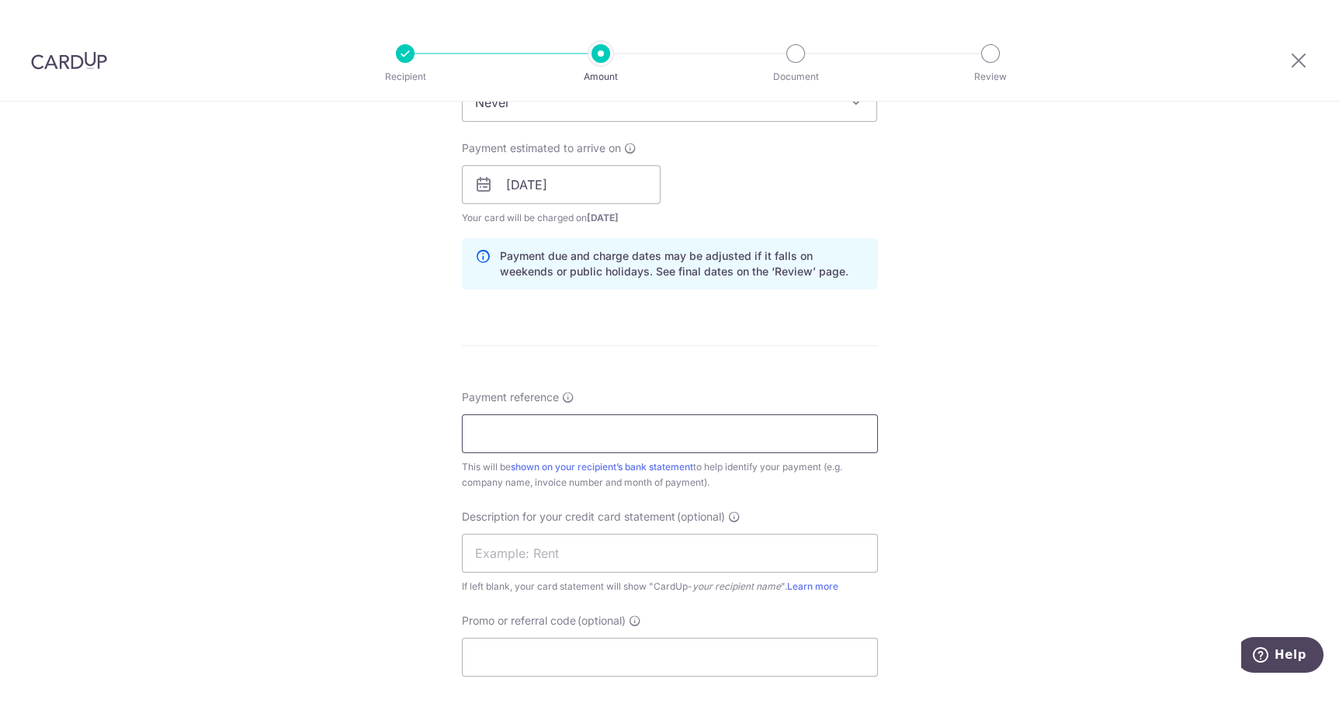
scroll to position [677, 0]
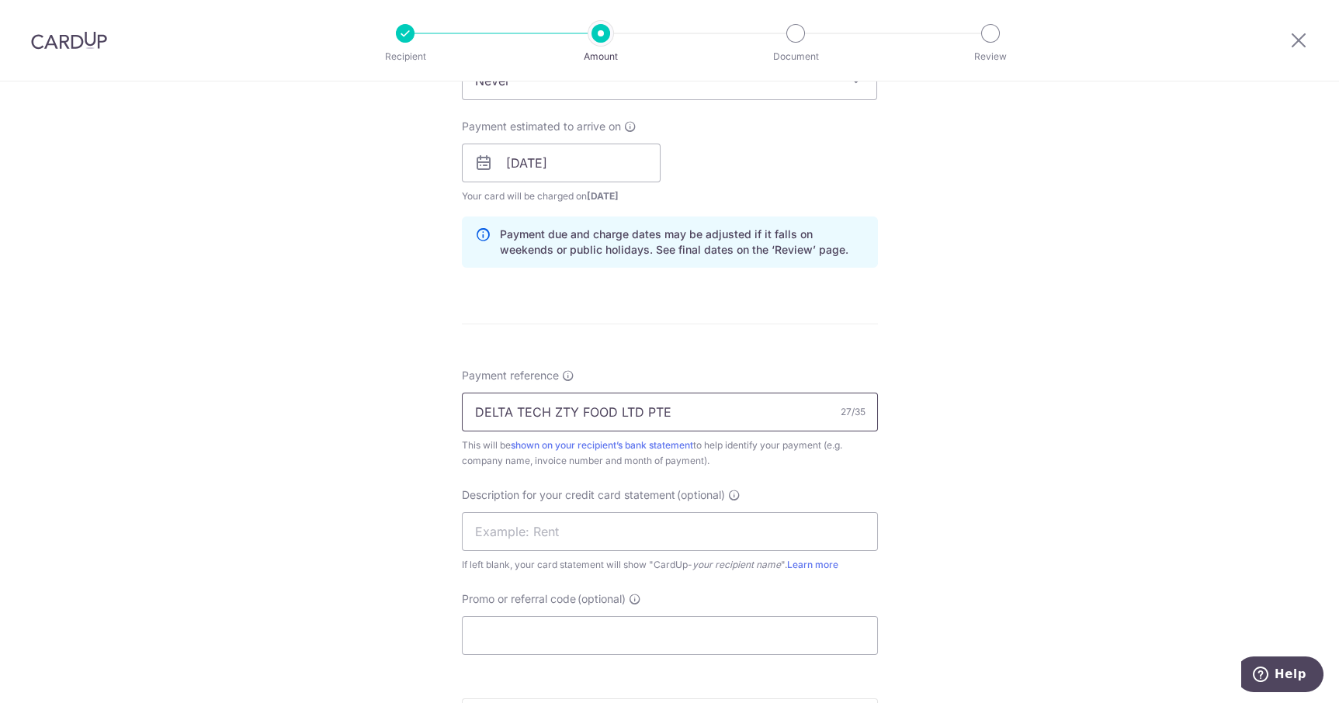
type input "DELTA TECH ZTY FOOD LTD PTE"
click at [764, 525] on input "text" at bounding box center [670, 531] width 416 height 39
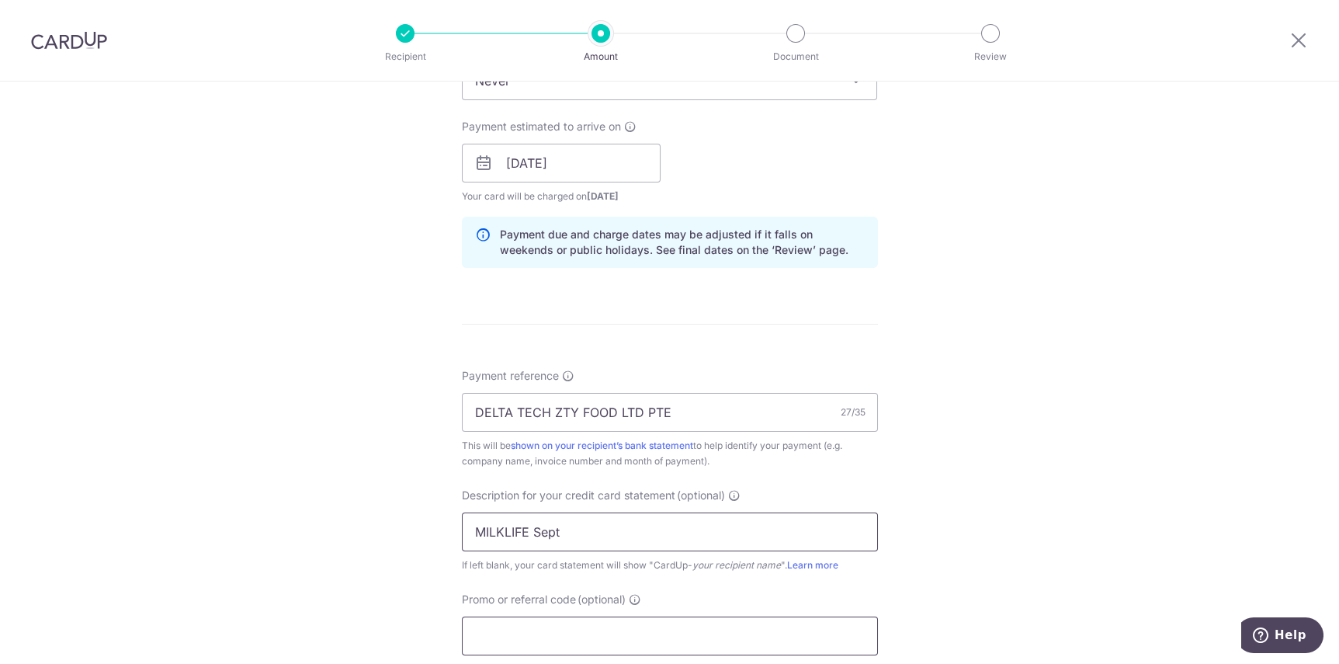
type input "MILKLIFE Sept"
click at [766, 626] on input "Promo or referral code (optional)" at bounding box center [670, 635] width 416 height 39
paste input "BOFF185"
type input "BOFF185"
click at [990, 362] on div "Tell us more about your payment Enter payment amount SGD 2,520.00 2520.00 GST (…" at bounding box center [669, 226] width 1339 height 1642
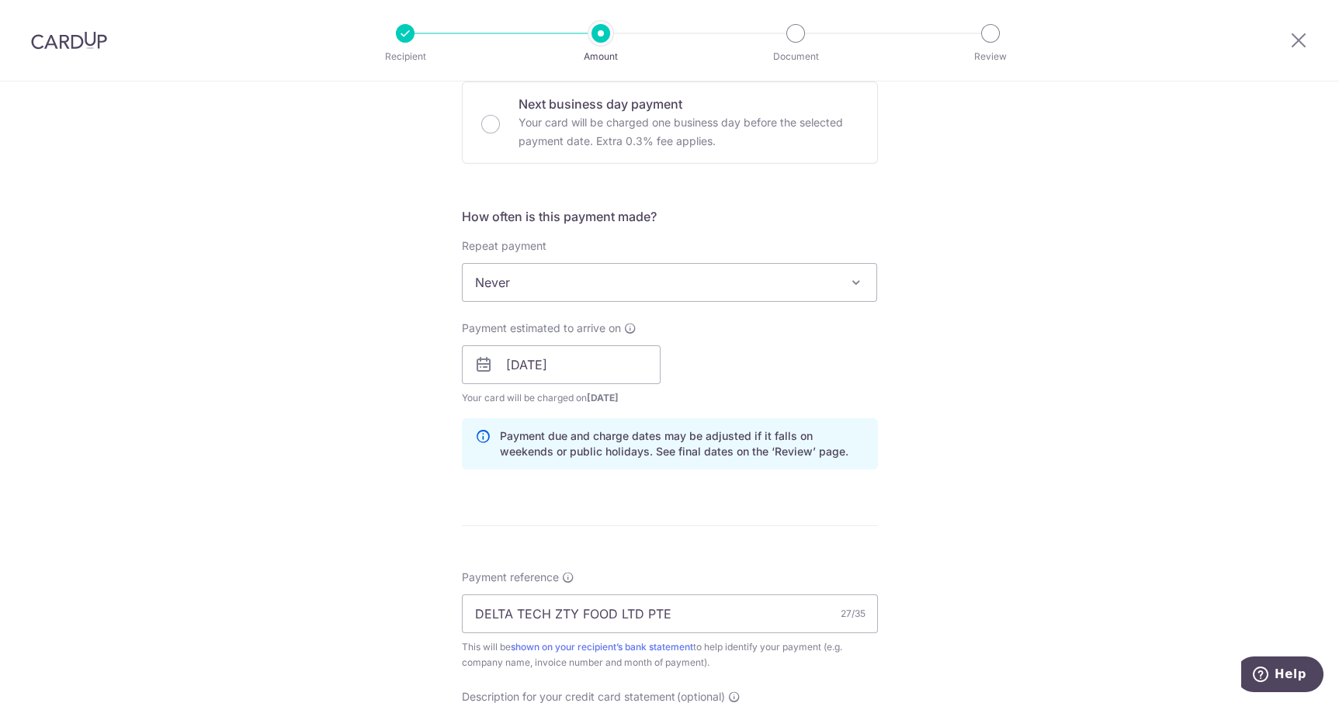
scroll to position [471, 0]
click at [841, 295] on span "Never" at bounding box center [670, 286] width 414 height 37
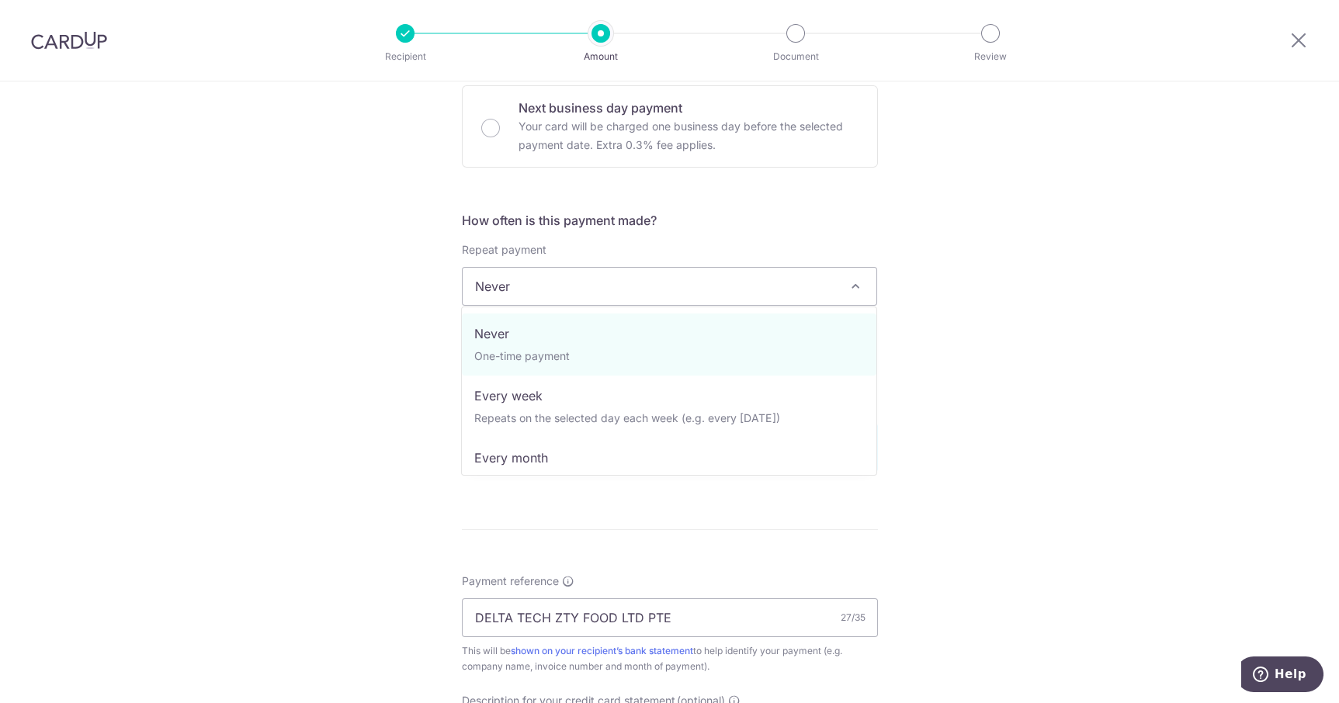
click at [1058, 289] on div "Tell us more about your payment Enter payment amount SGD 2,520.00 2520.00 GST (…" at bounding box center [669, 431] width 1339 height 1642
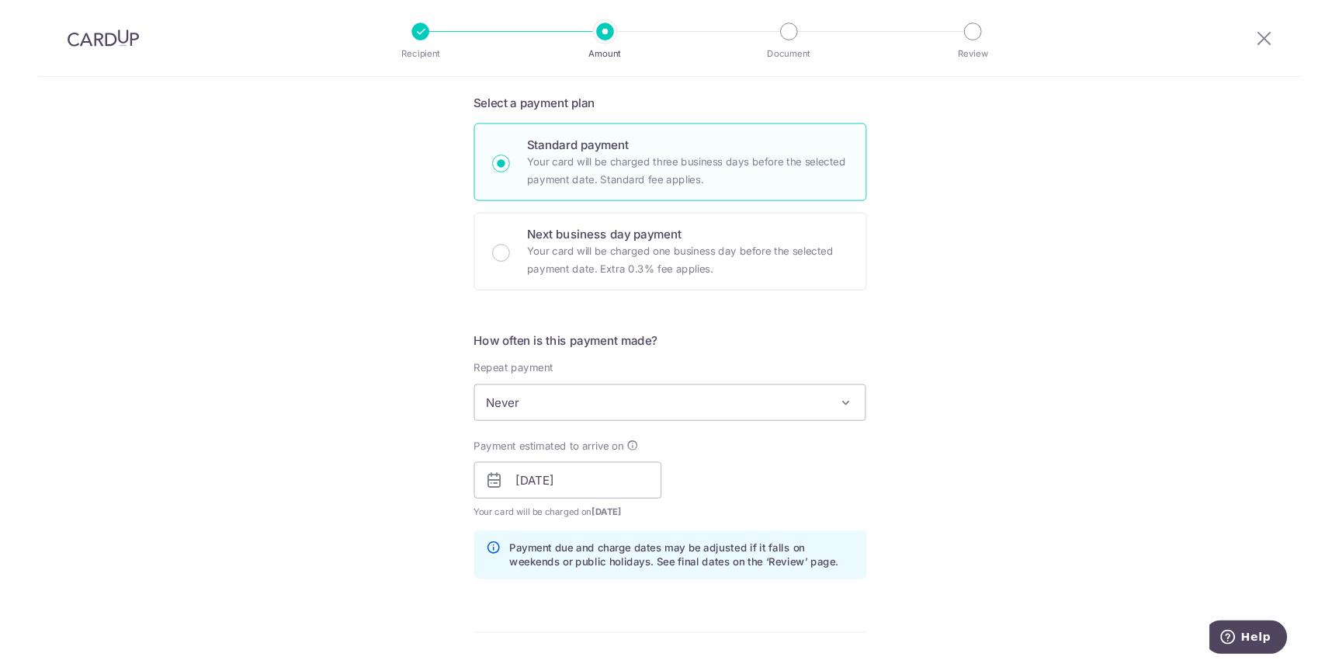
scroll to position [329, 0]
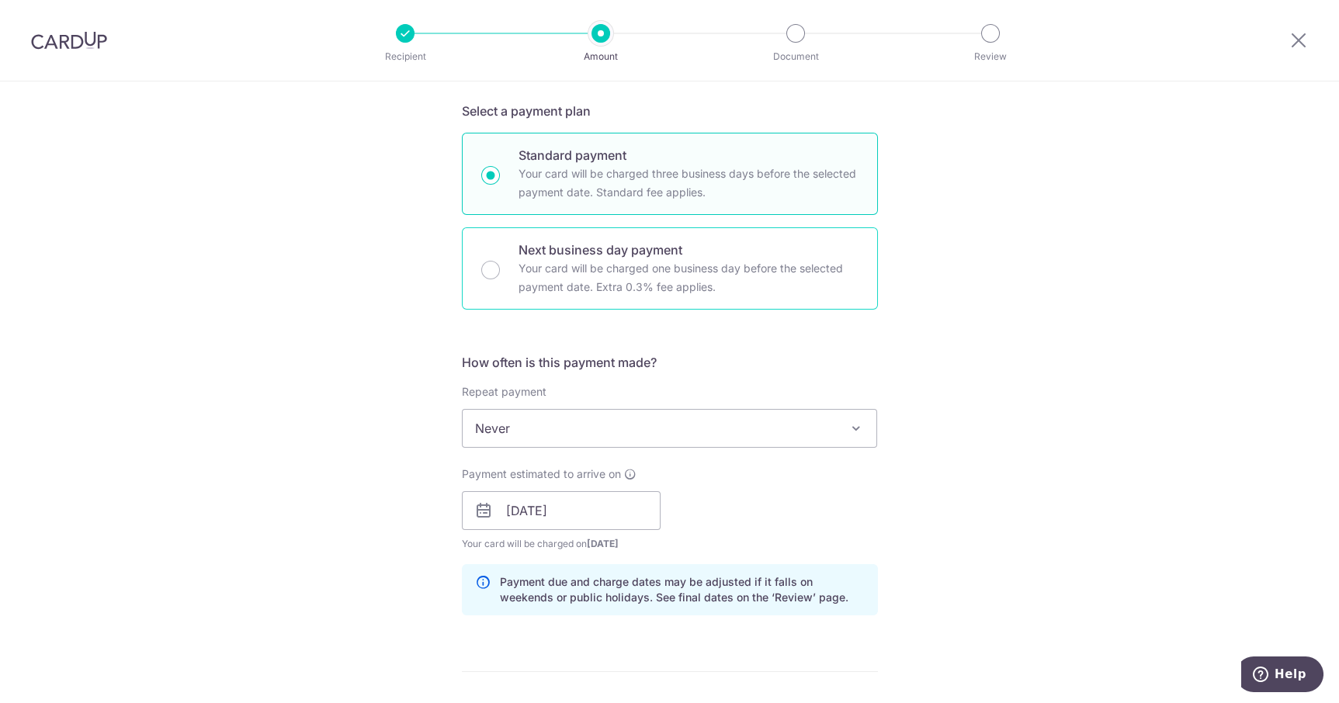
click at [831, 290] on p "Your card will be charged one business day before the selected payment date. Ex…" at bounding box center [689, 277] width 340 height 37
click at [500, 279] on input "Next business day payment Your card will be charged one business day before the…" at bounding box center [490, 270] width 19 height 19
radio input "false"
radio input "true"
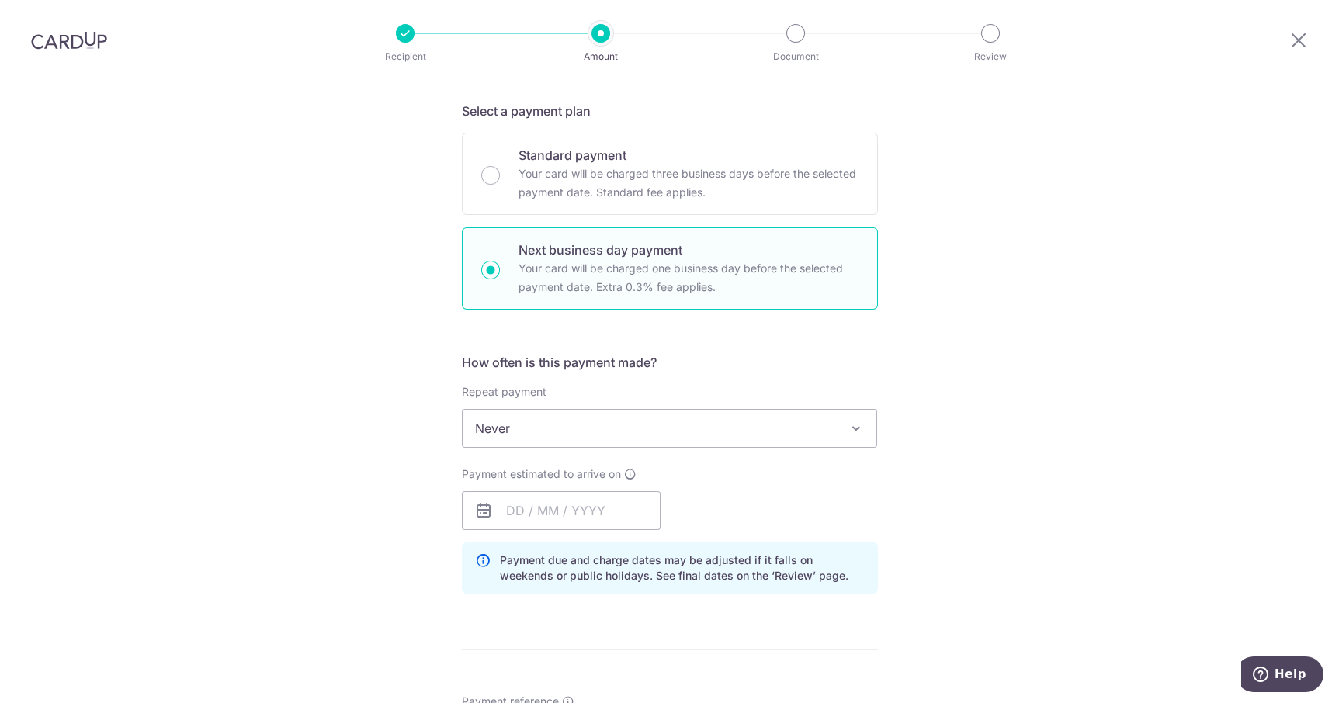
click at [849, 430] on span at bounding box center [855, 428] width 19 height 19
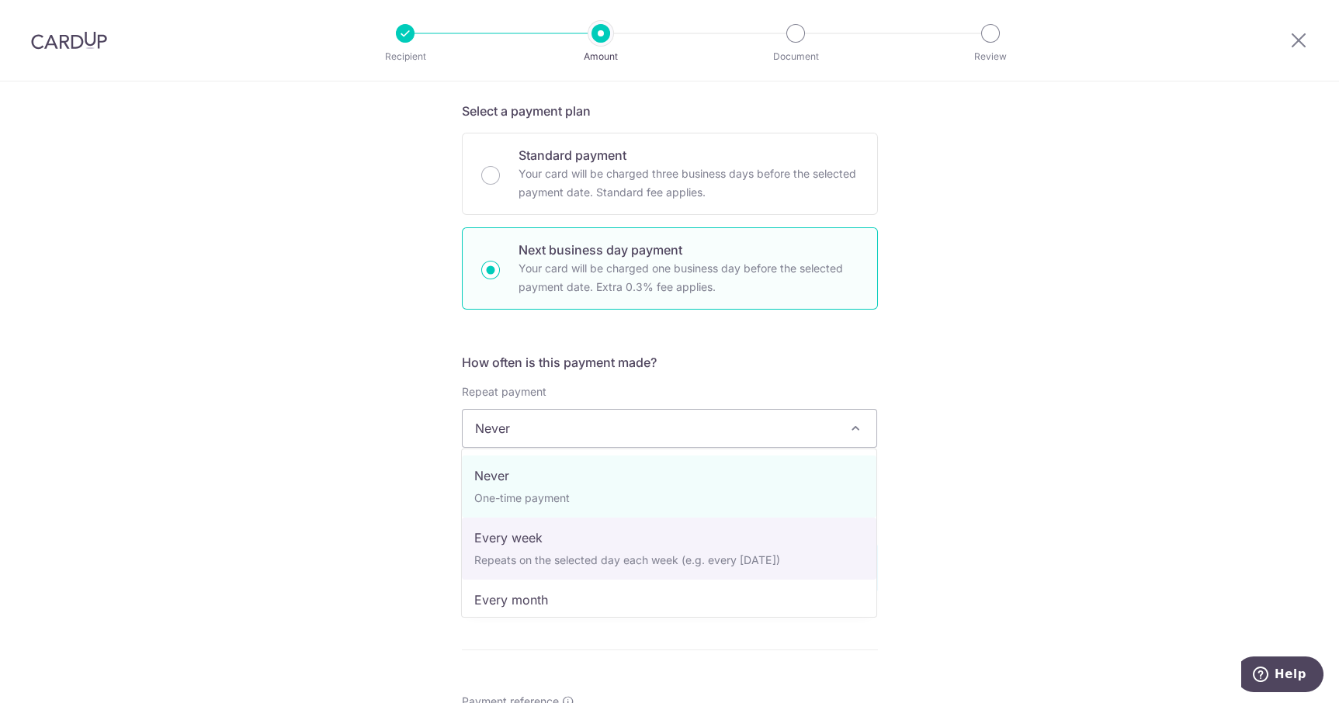
click at [952, 378] on div "Tell us more about your payment Enter payment amount SGD 2,520.00 2520.00 GST (…" at bounding box center [669, 599] width 1339 height 1695
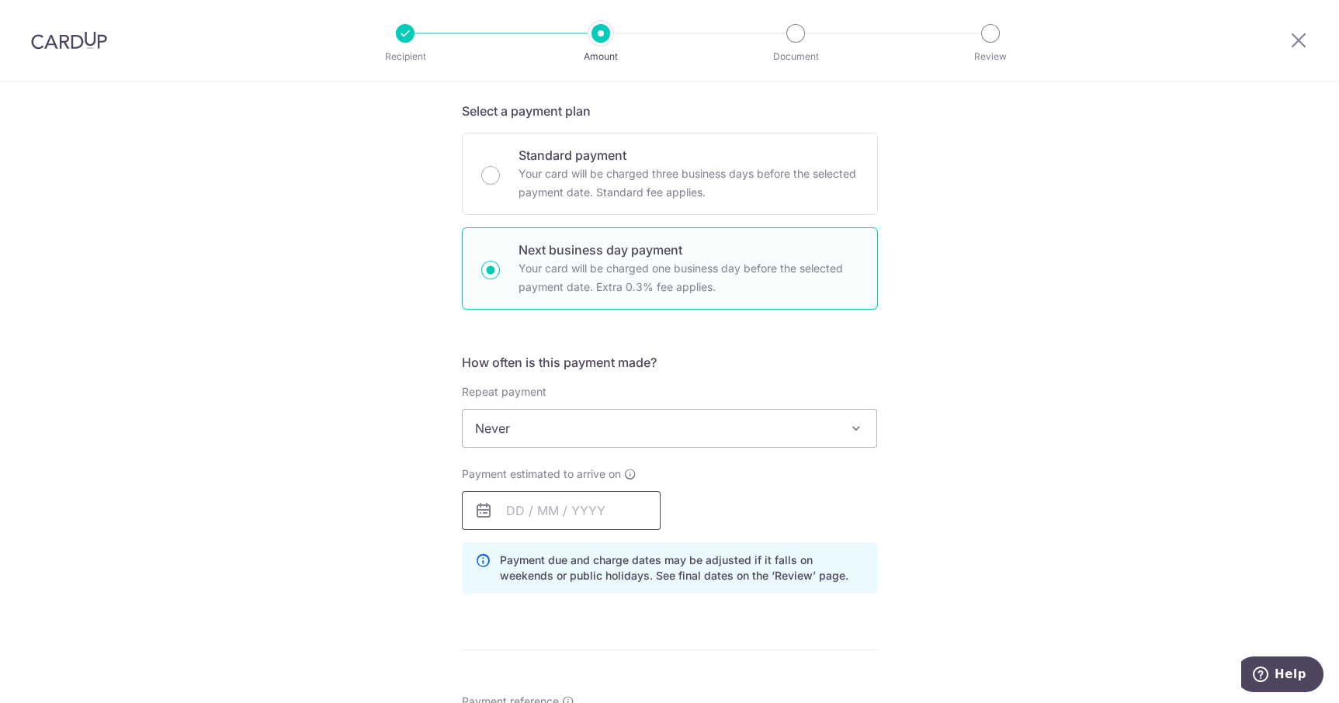
click at [605, 502] on input "text" at bounding box center [561, 510] width 199 height 39
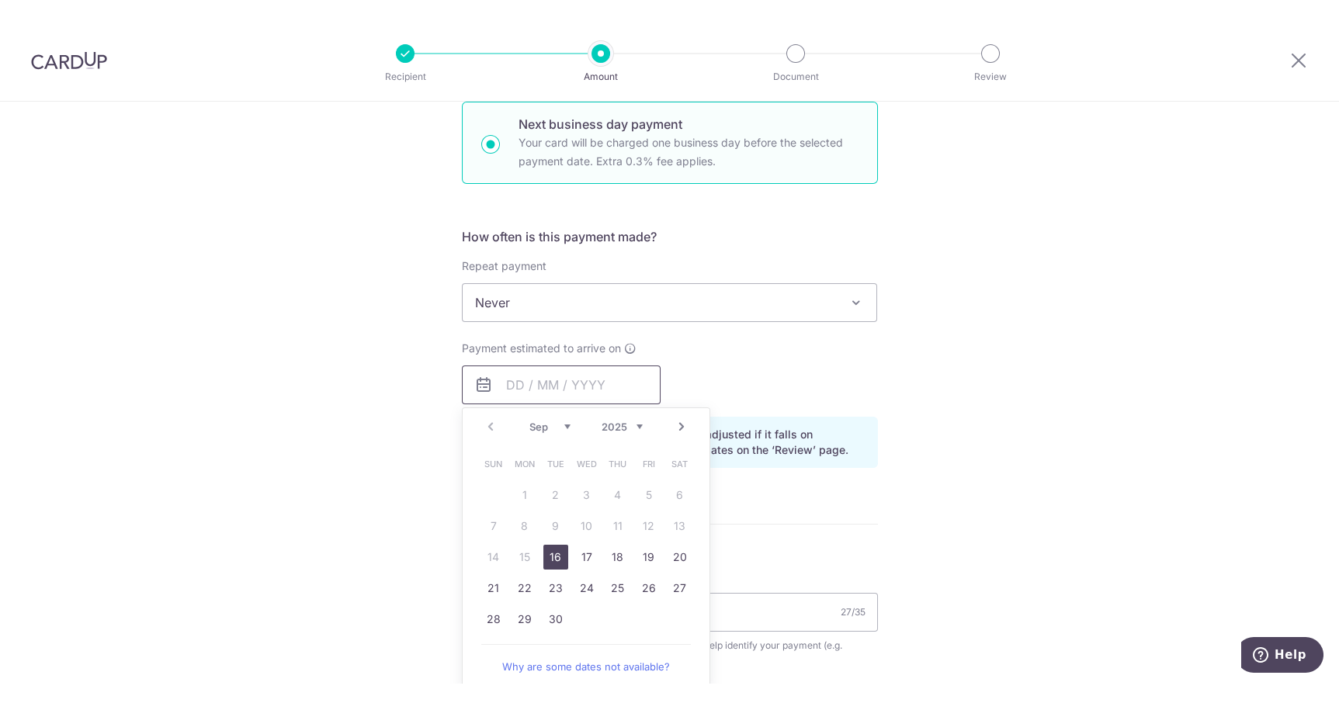
scroll to position [484, 0]
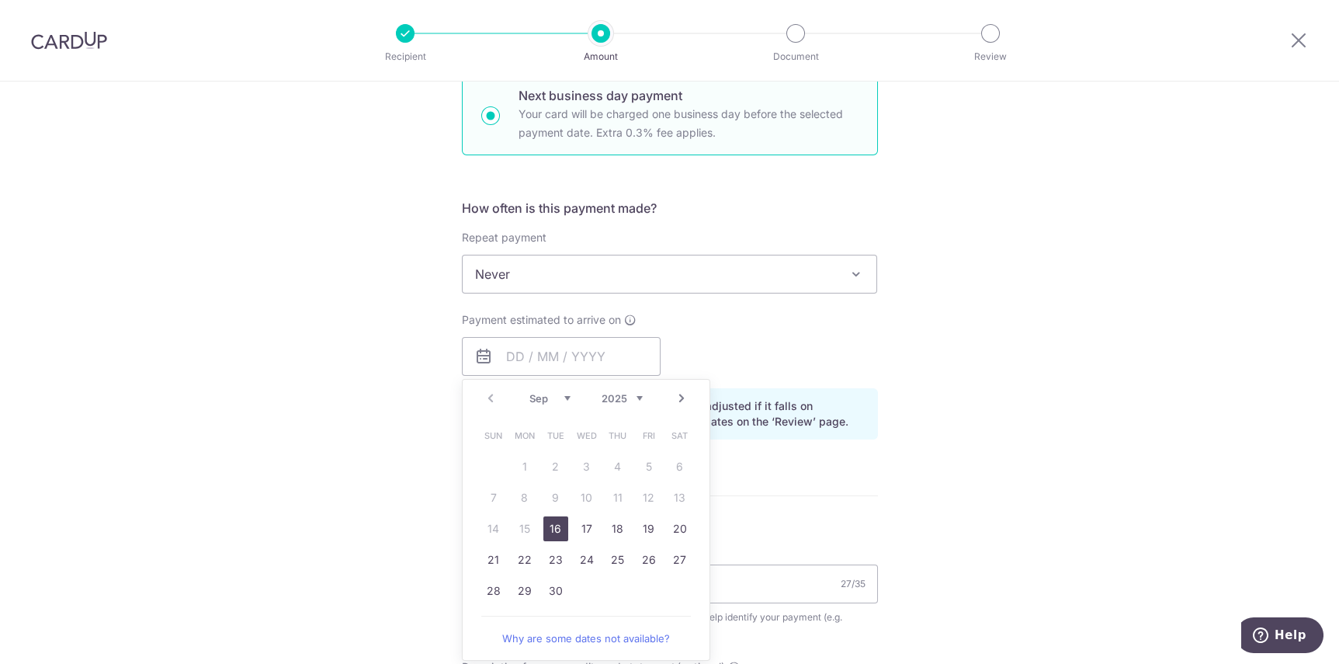
click at [554, 522] on link "16" at bounding box center [555, 528] width 25 height 25
type input "[DATE]"
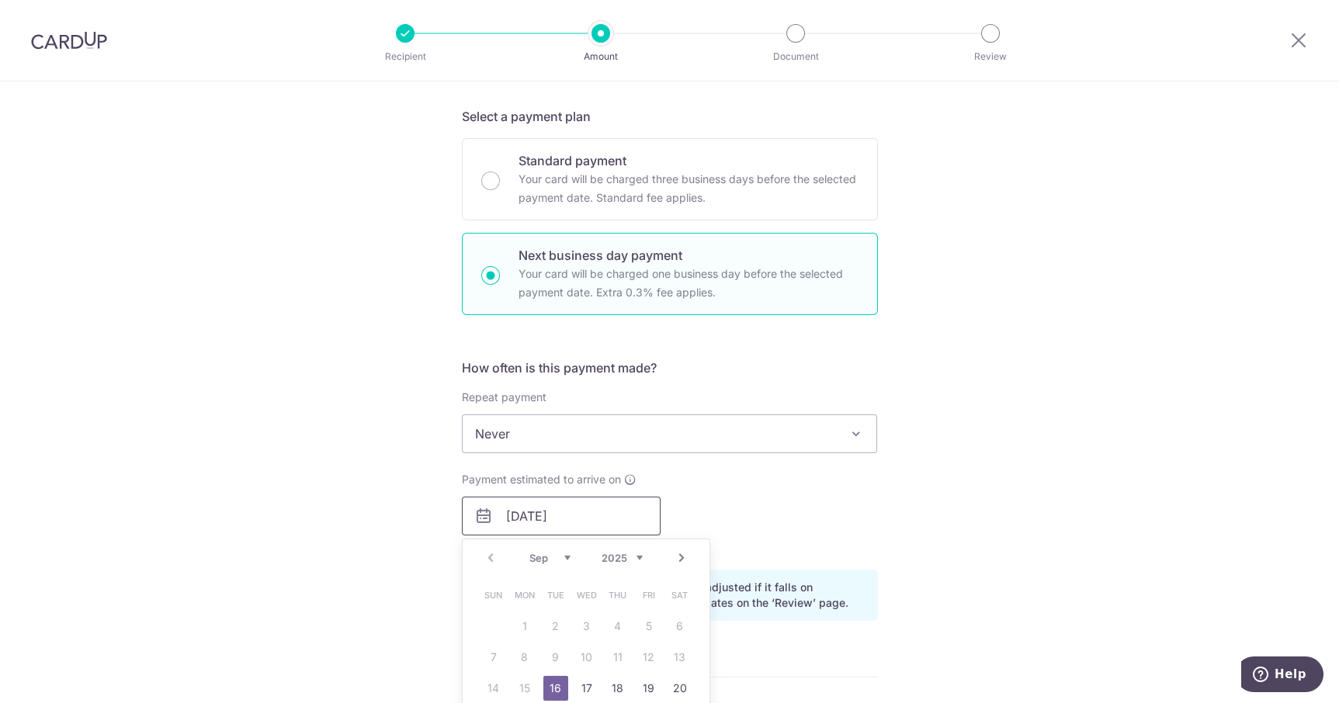
scroll to position [324, 0]
click at [953, 244] on div "Tell us more about your payment Enter payment amount SGD 2,520.00 2520.00 GST (…" at bounding box center [669, 616] width 1339 height 1717
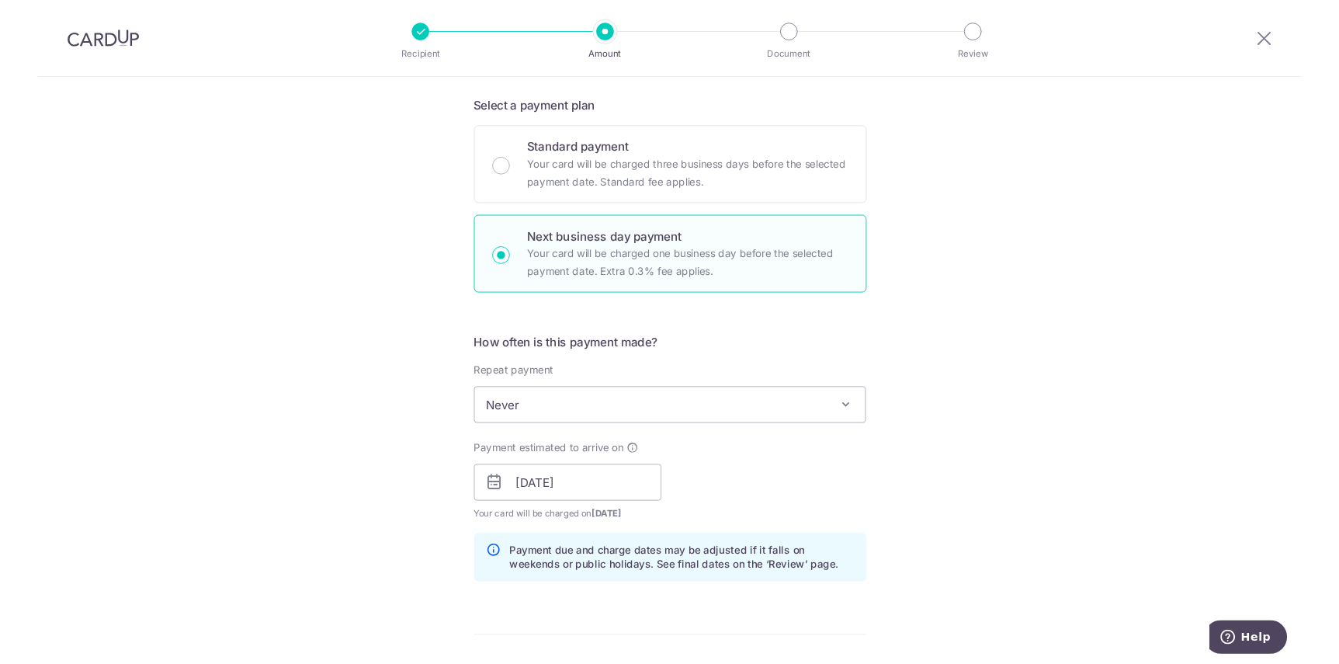
scroll to position [312, 0]
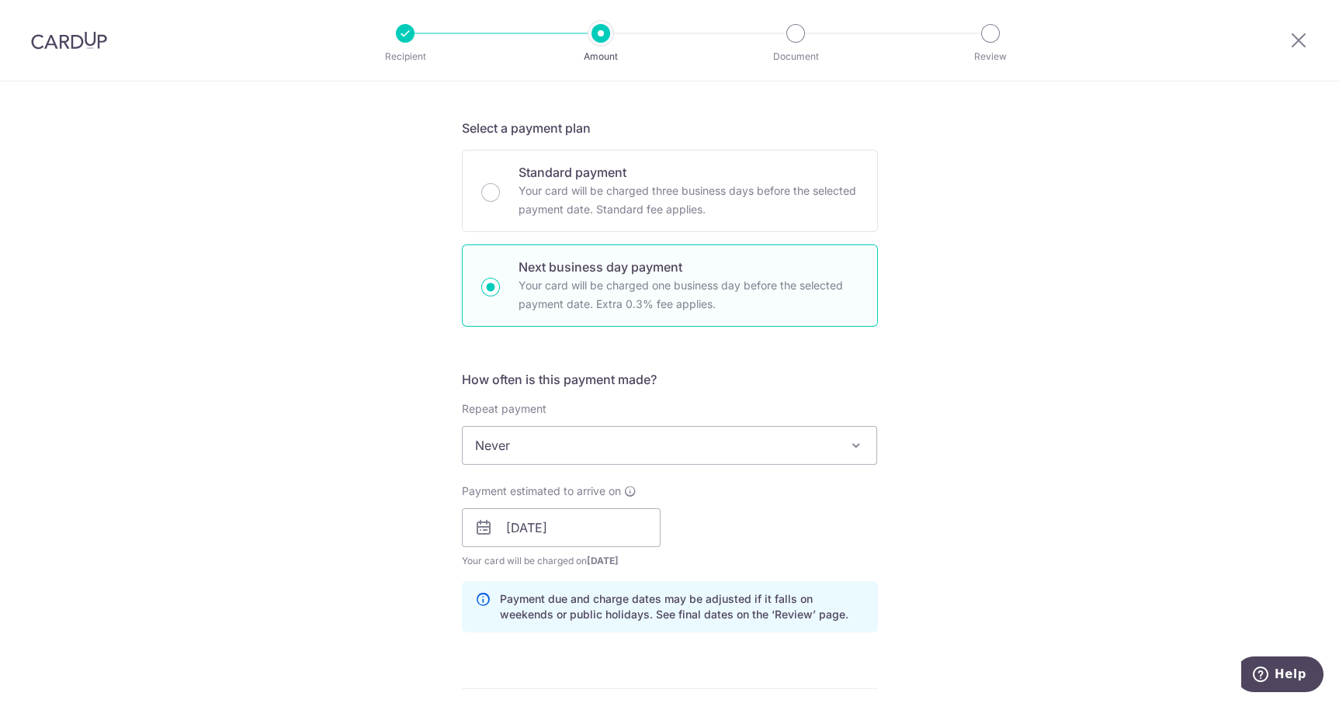
click at [808, 427] on span "Never" at bounding box center [670, 445] width 414 height 37
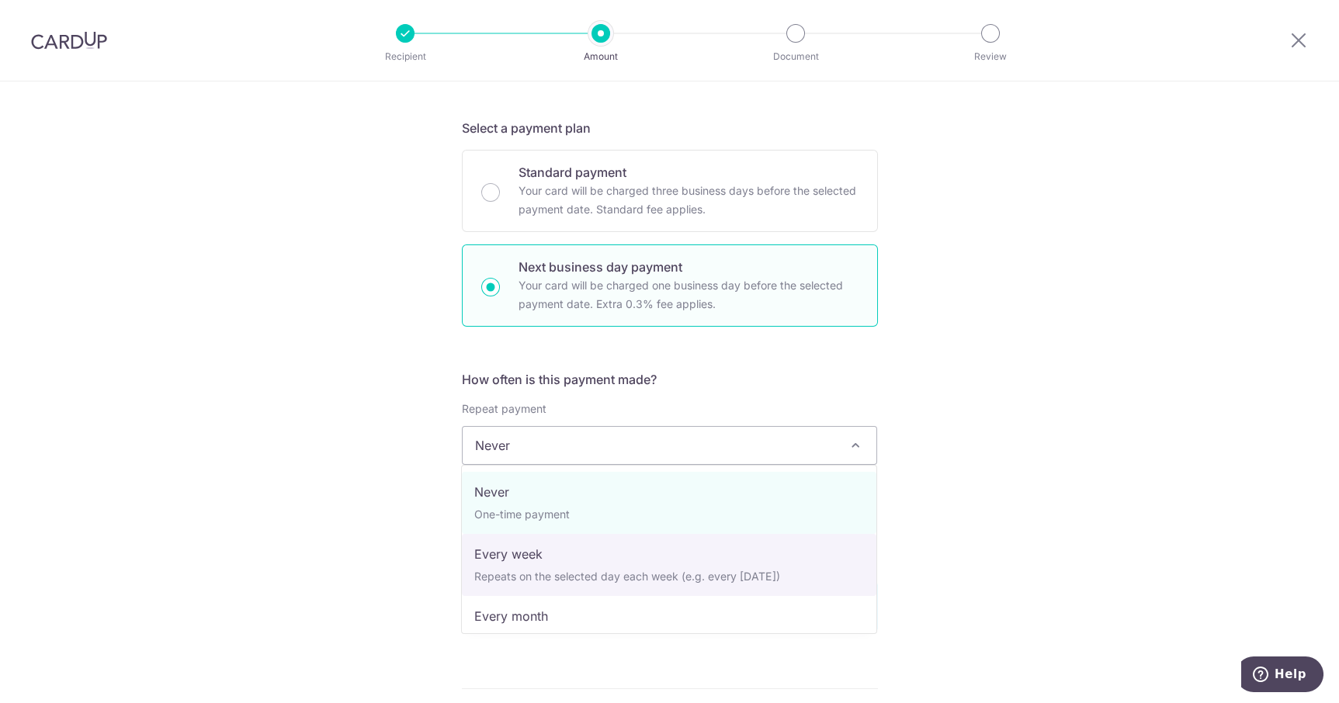
click at [866, 352] on form "Enter payment amount SGD 2,520.00 2520.00 GST (optional) SGD 226.80 226.80 Reci…" at bounding box center [670, 643] width 416 height 1542
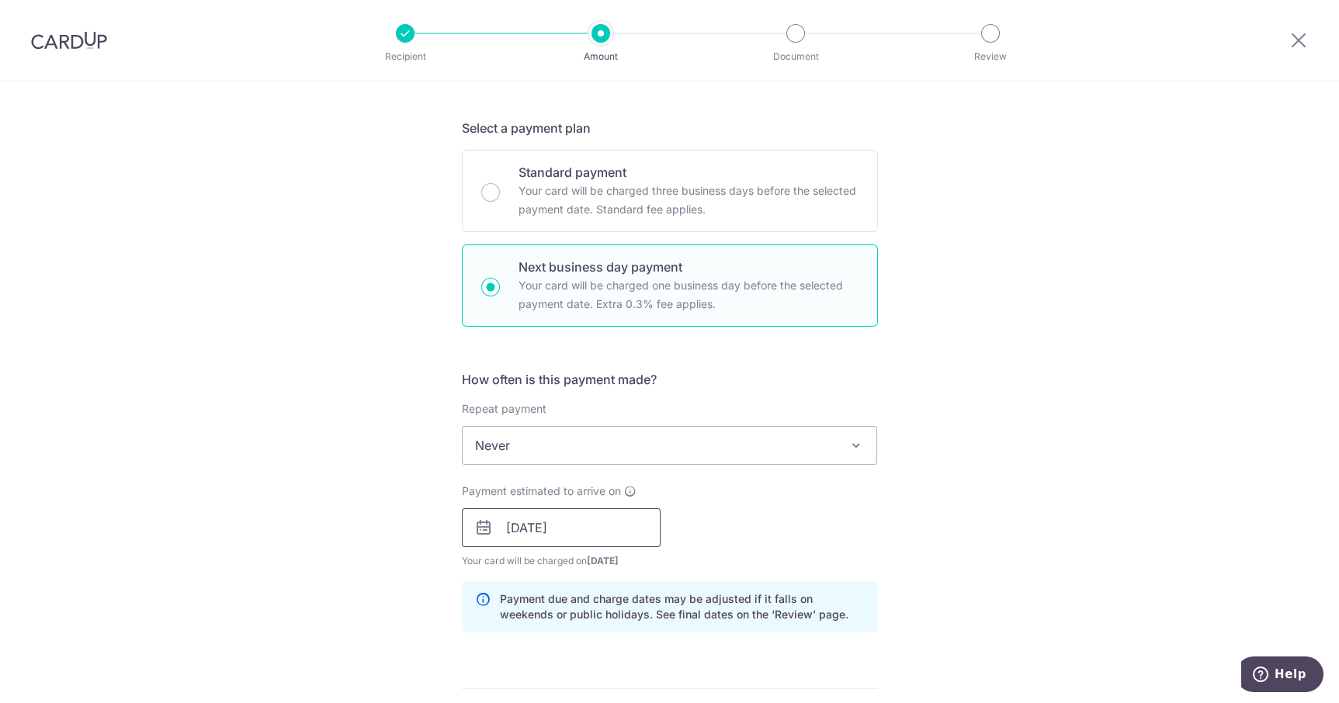
click at [601, 529] on input "[DATE]" at bounding box center [561, 527] width 199 height 39
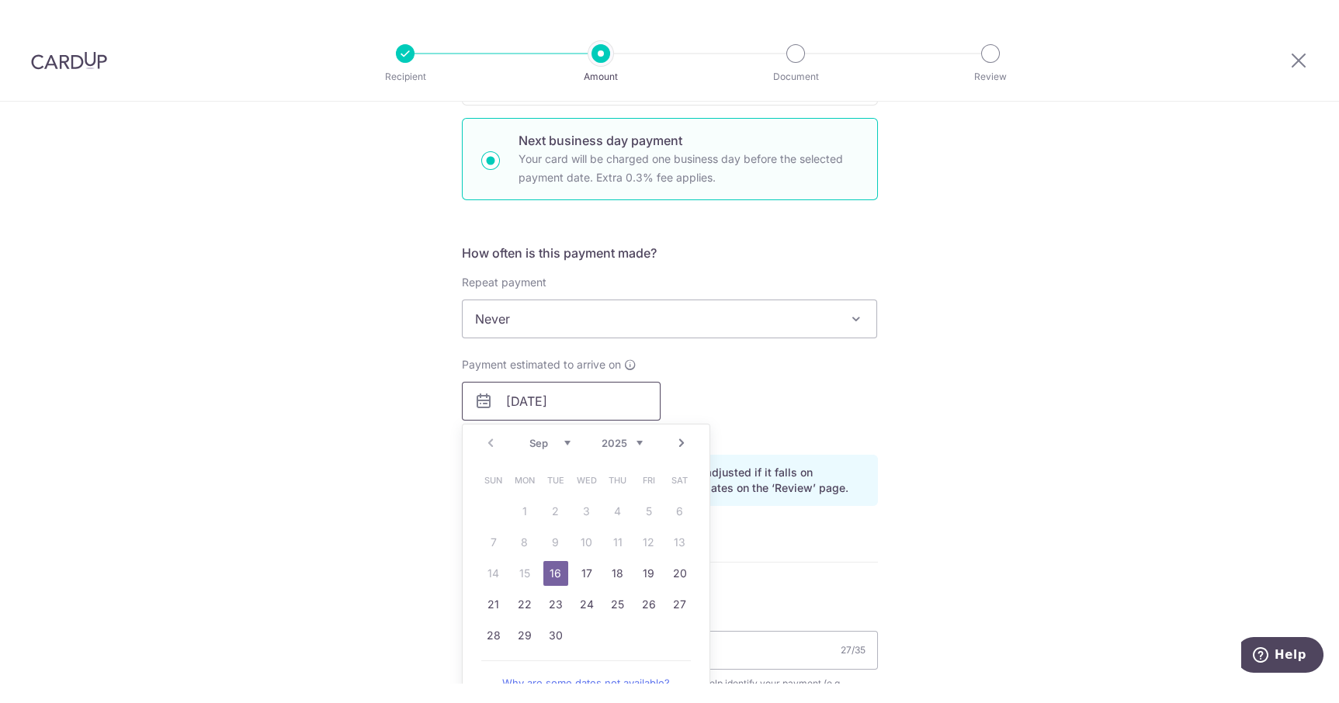
scroll to position [464, 0]
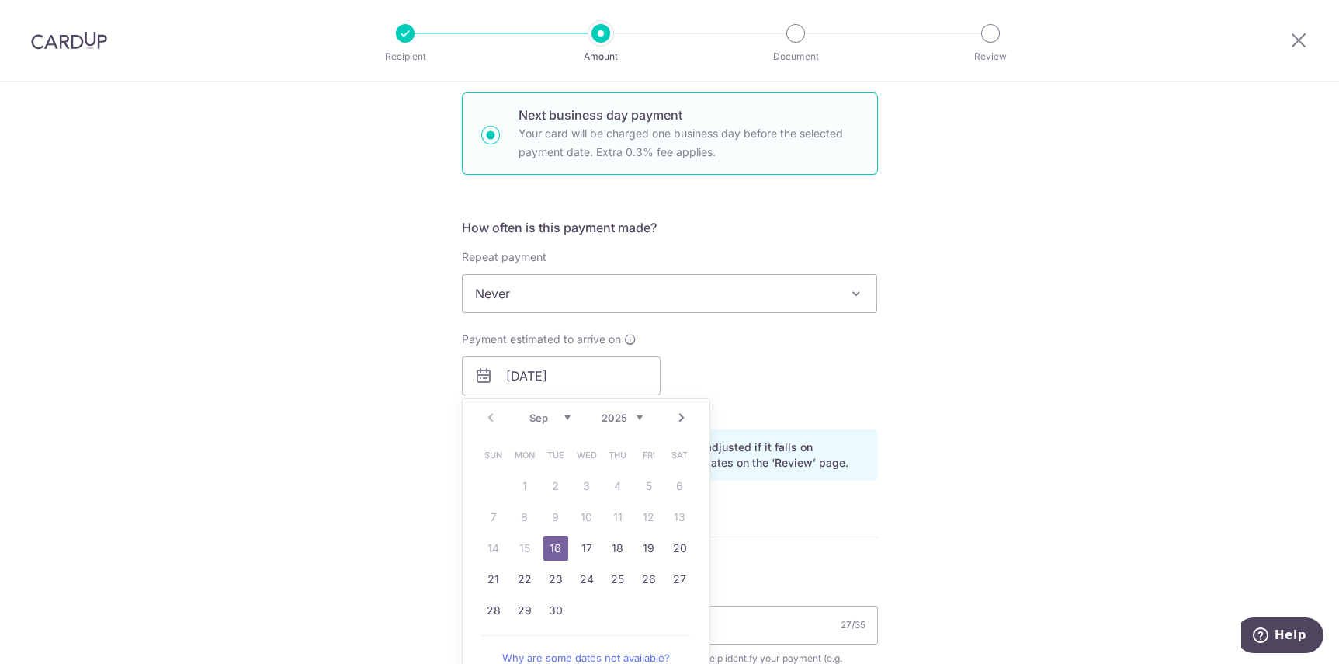
click at [553, 545] on link "16" at bounding box center [555, 548] width 25 height 25
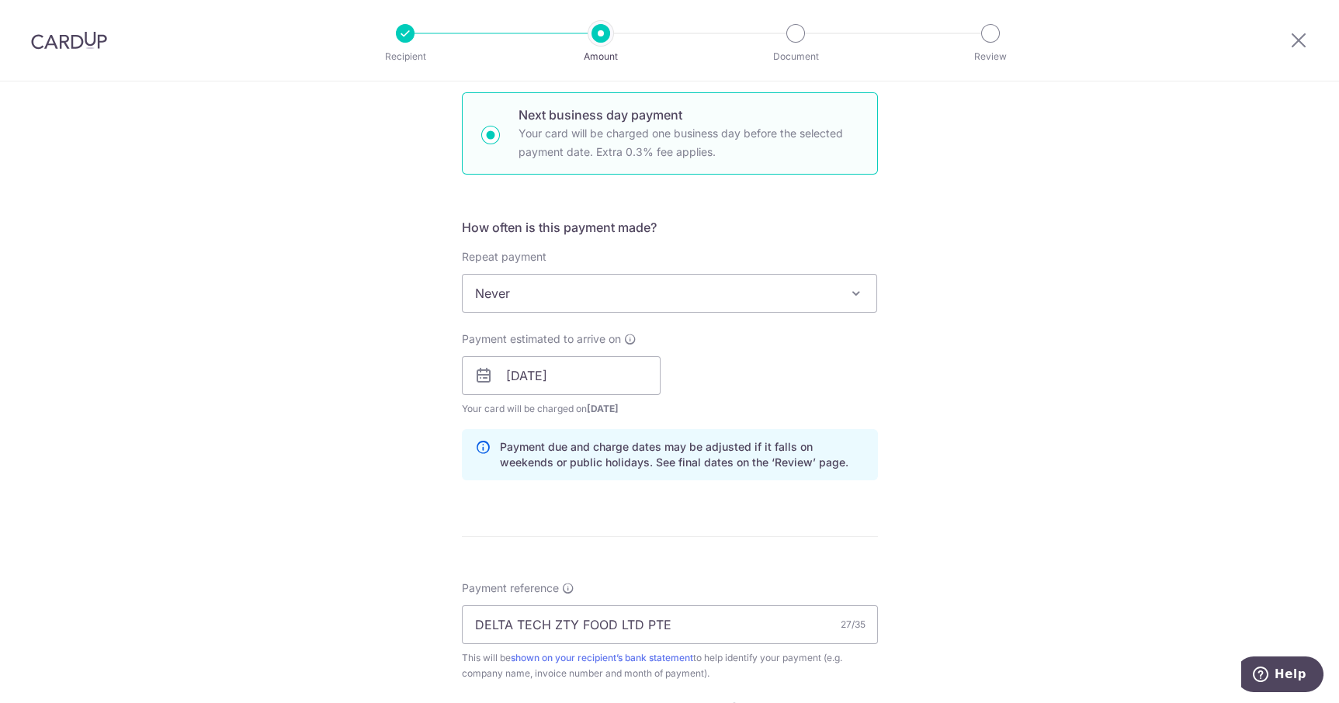
click at [921, 298] on div "Tell us more about your payment Enter payment amount SGD 2,520.00 2520.00 GST (…" at bounding box center [669, 475] width 1339 height 1717
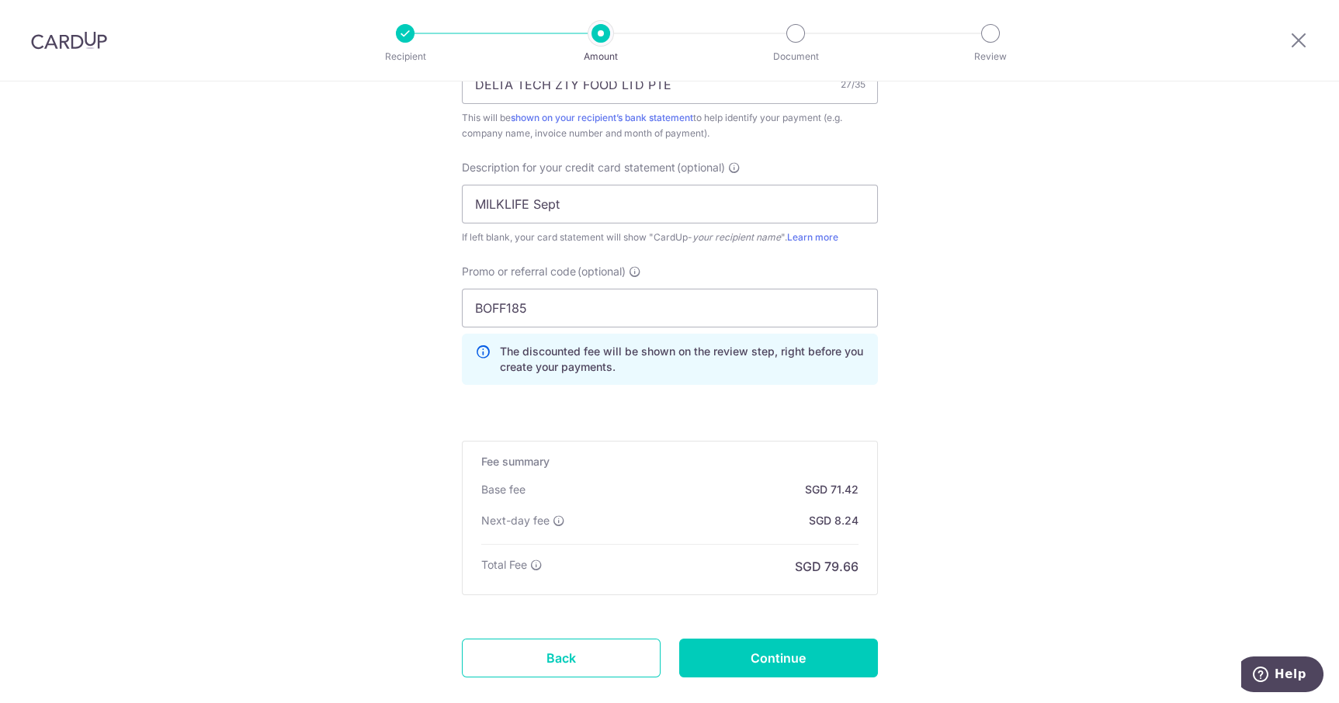
scroll to position [1007, 0]
click at [553, 516] on icon at bounding box center [559, 518] width 12 height 12
click at [557, 512] on icon at bounding box center [559, 518] width 12 height 12
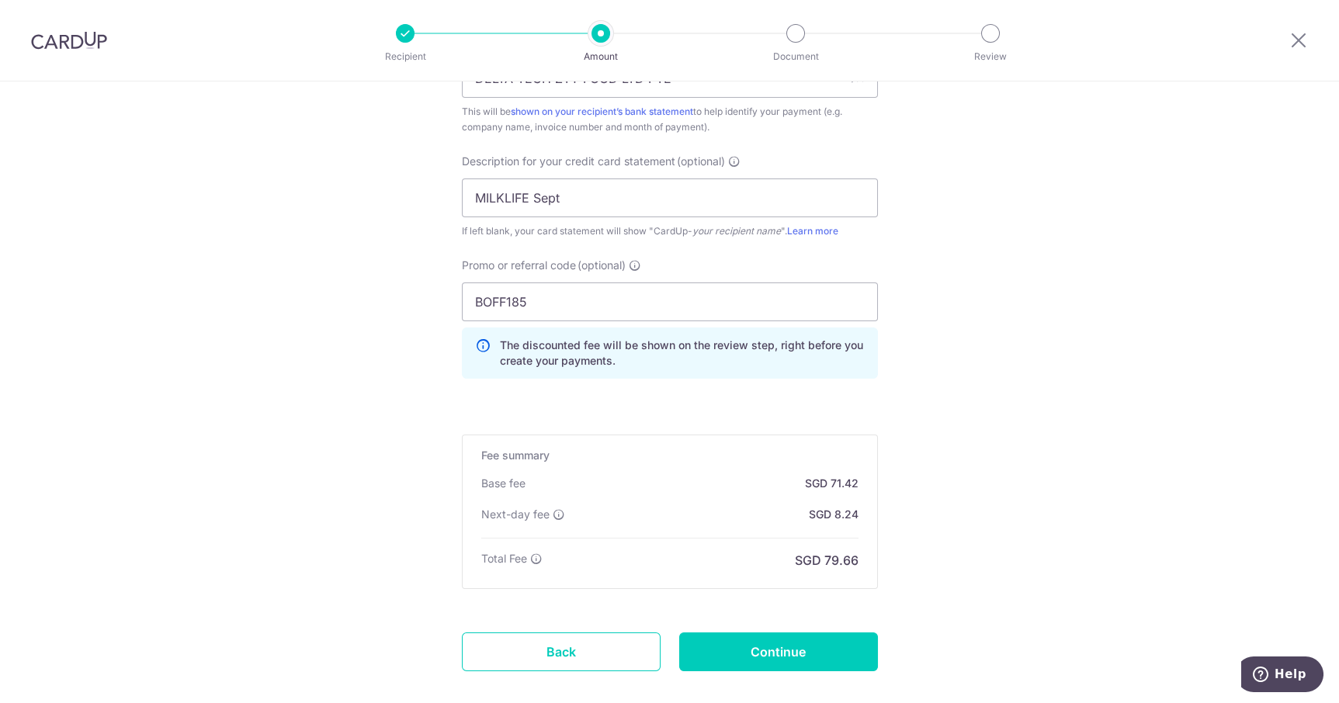
click at [539, 555] on icon at bounding box center [536, 559] width 12 height 12
click at [558, 515] on icon at bounding box center [559, 514] width 12 height 12
click at [555, 510] on icon at bounding box center [559, 514] width 12 height 12
click at [553, 512] on icon at bounding box center [559, 514] width 12 height 12
click at [560, 515] on icon at bounding box center [559, 514] width 12 height 12
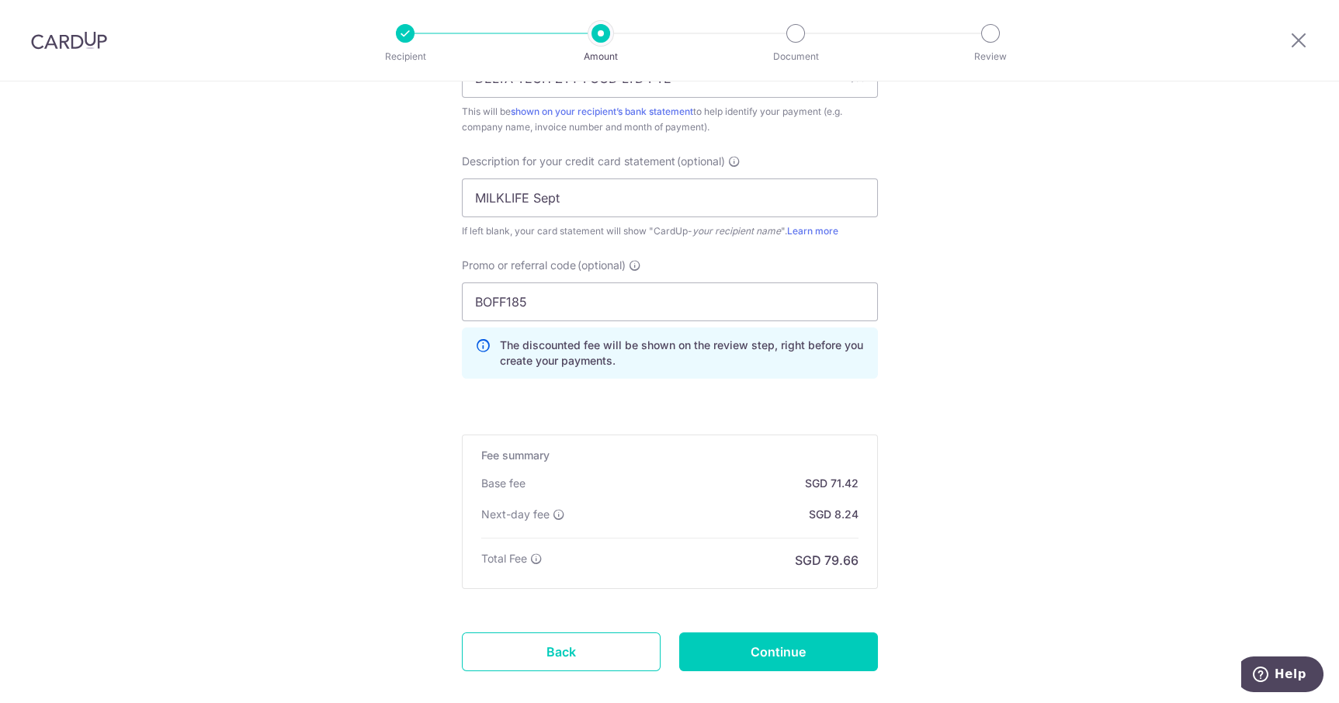
click at [553, 510] on icon at bounding box center [559, 514] width 12 height 12
click at [512, 510] on p "Next-day fee" at bounding box center [515, 515] width 68 height 16
click at [560, 512] on icon at bounding box center [559, 514] width 12 height 12
click at [758, 633] on input "Continue" at bounding box center [778, 652] width 199 height 39
type input "Create Schedule"
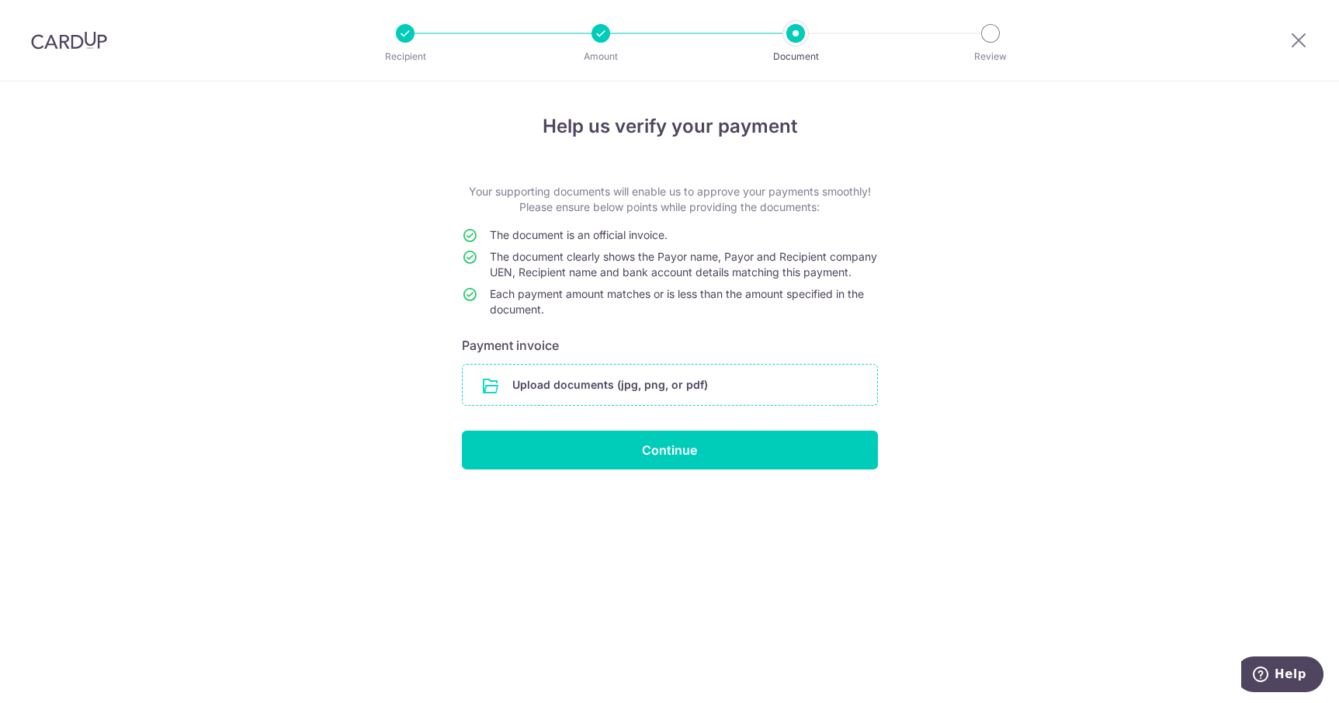
click at [640, 380] on input "file" at bounding box center [670, 385] width 414 height 40
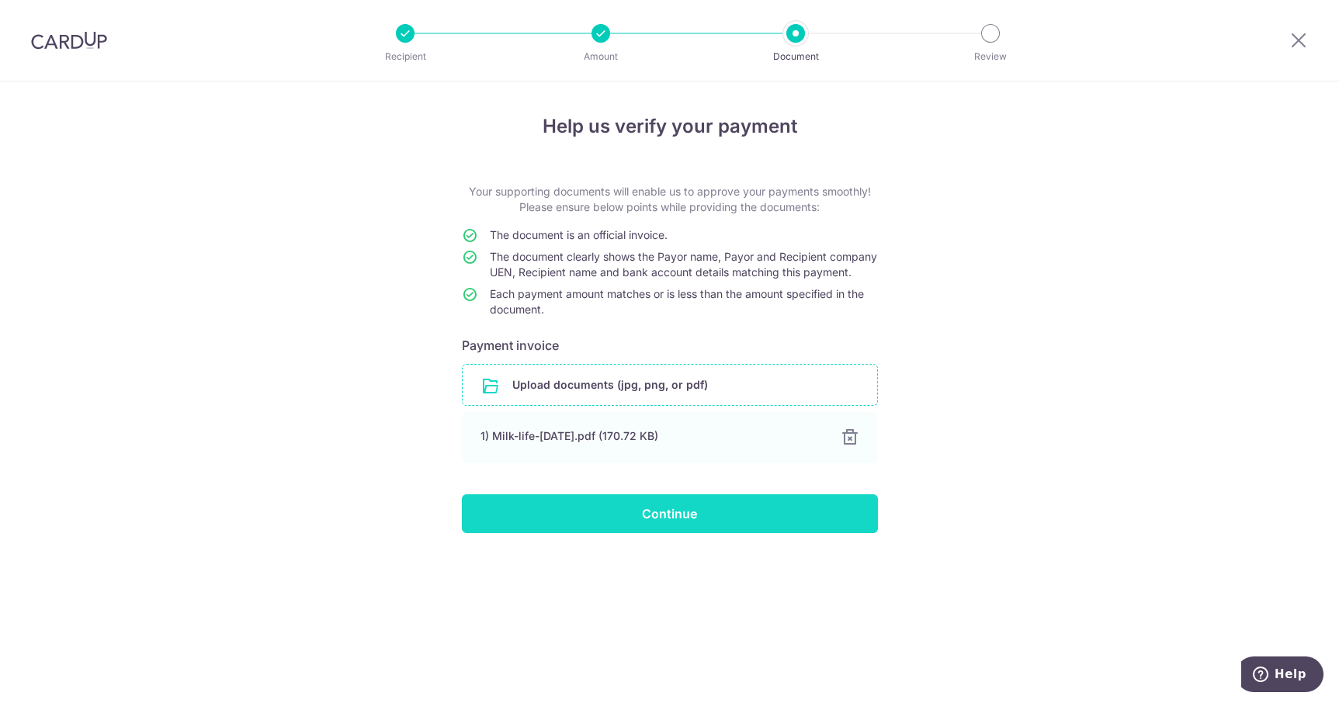
click at [770, 528] on input "Continue" at bounding box center [670, 513] width 416 height 39
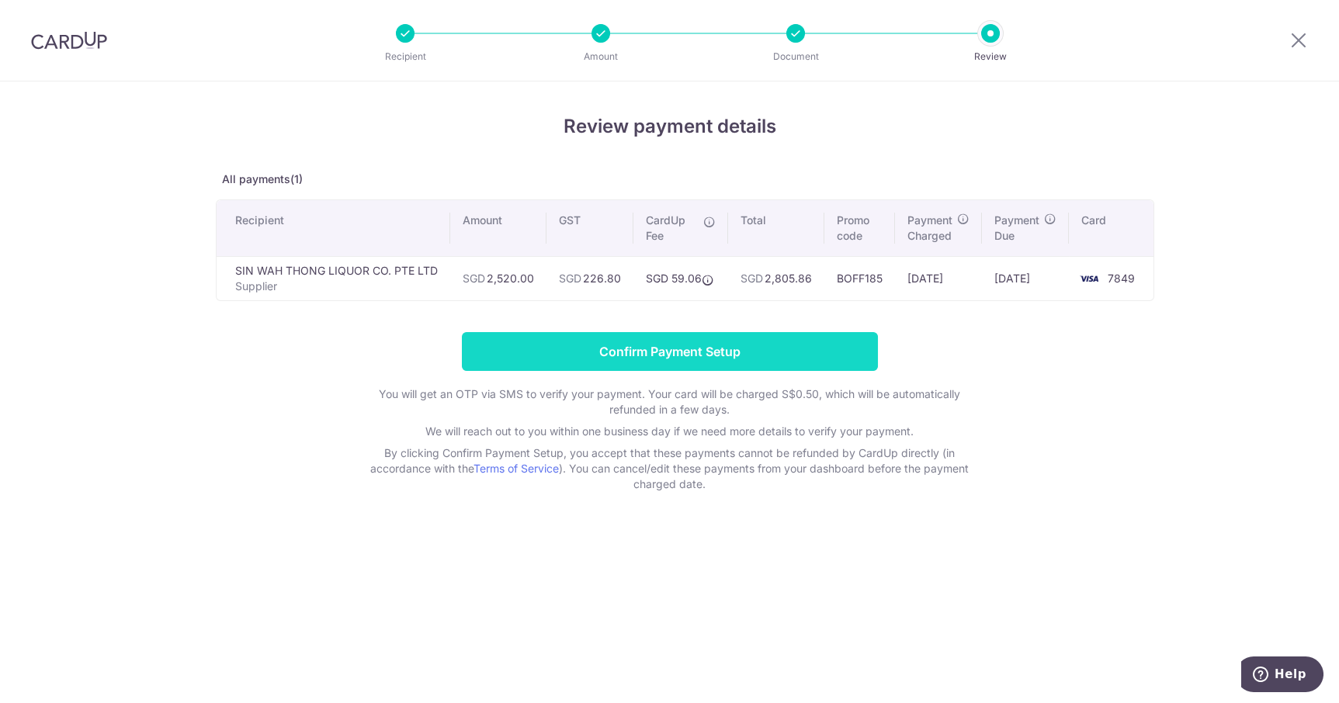
click at [641, 346] on input "Confirm Payment Setup" at bounding box center [670, 351] width 416 height 39
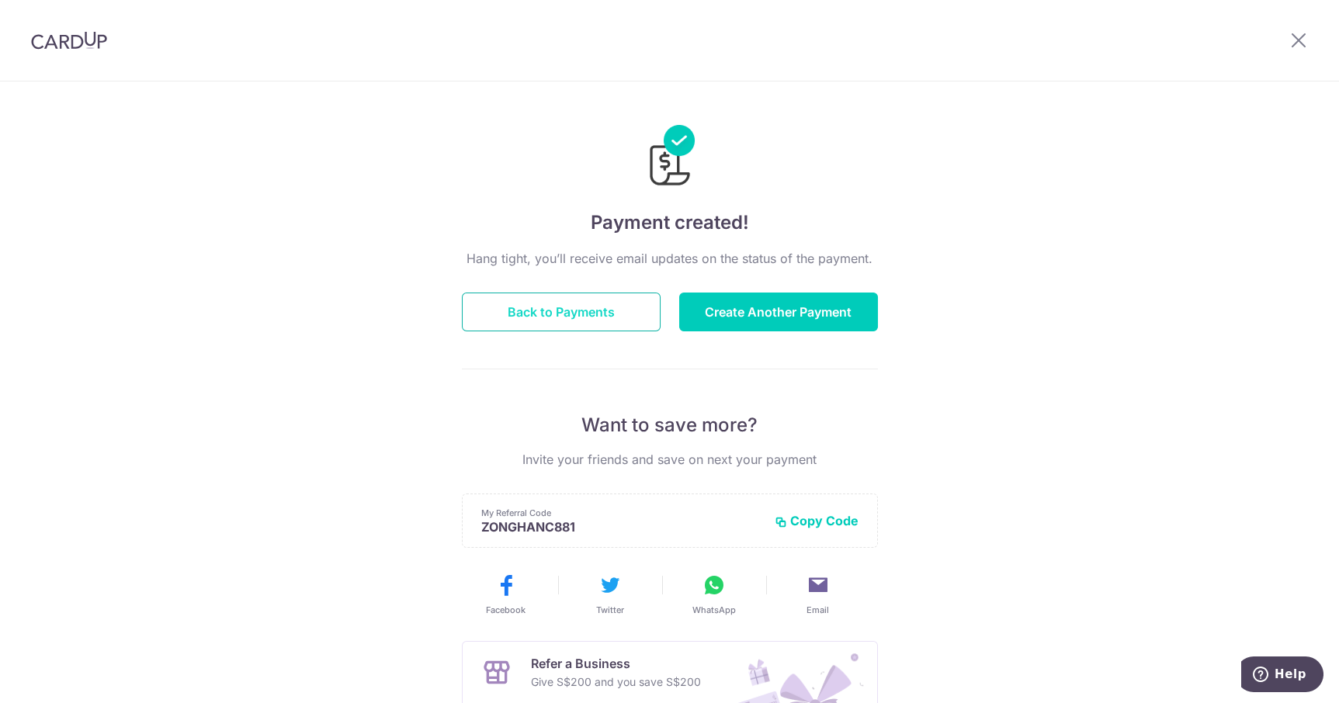
click at [592, 310] on button "Back to Payments" at bounding box center [561, 312] width 199 height 39
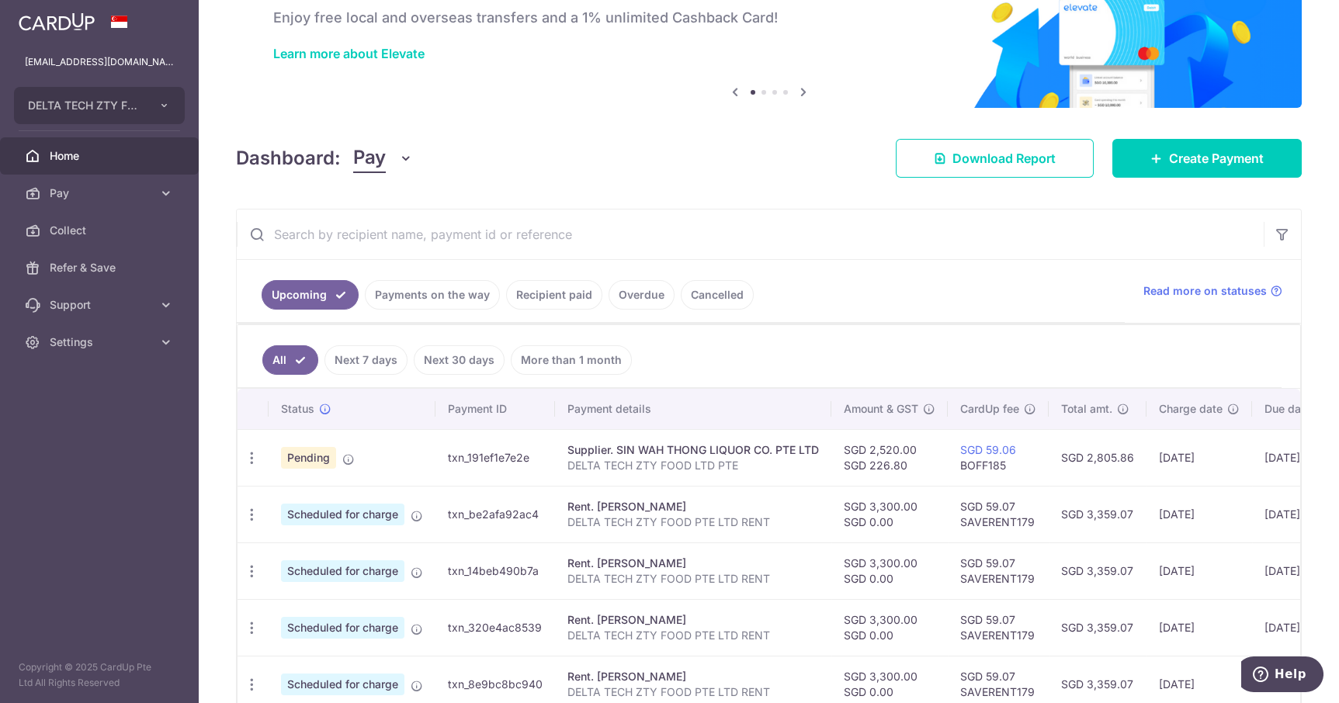
scroll to position [91, 0]
click at [1027, 408] on icon at bounding box center [1030, 409] width 12 height 12
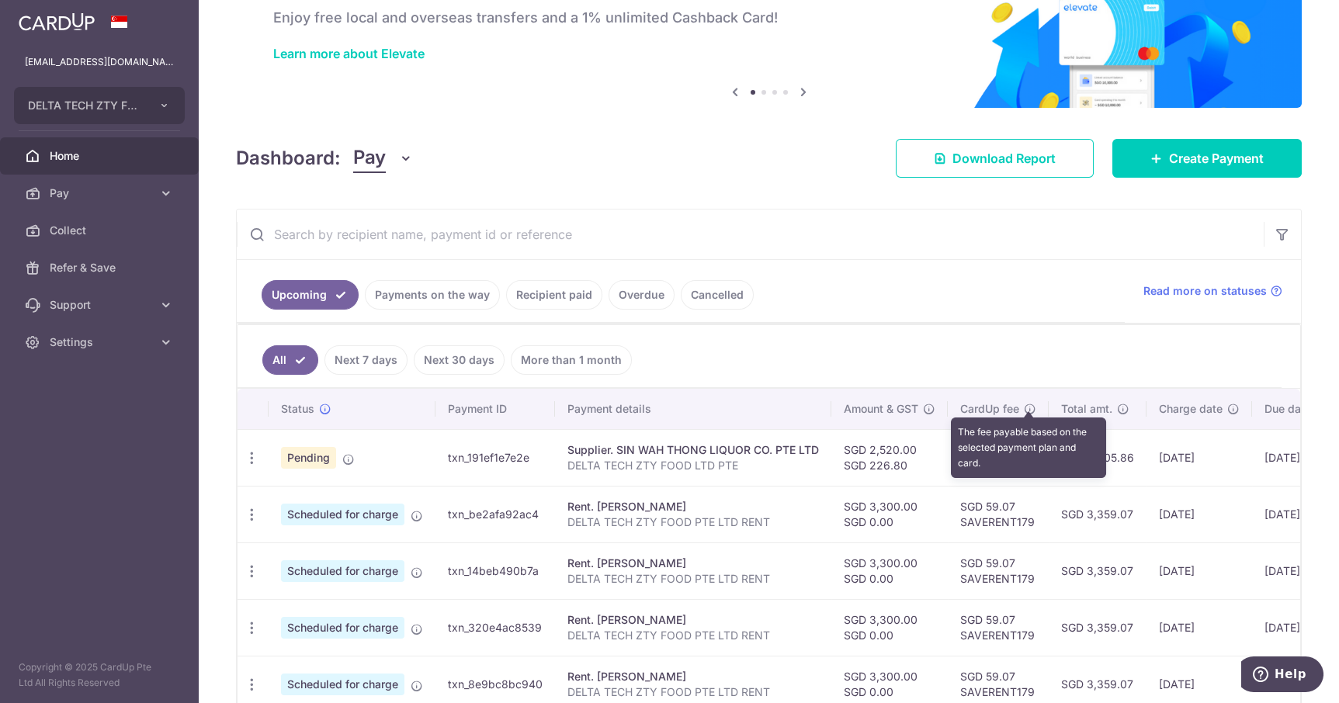
click at [948, 545] on td "SGD 59.07 SAVERENT179" at bounding box center [998, 571] width 101 height 57
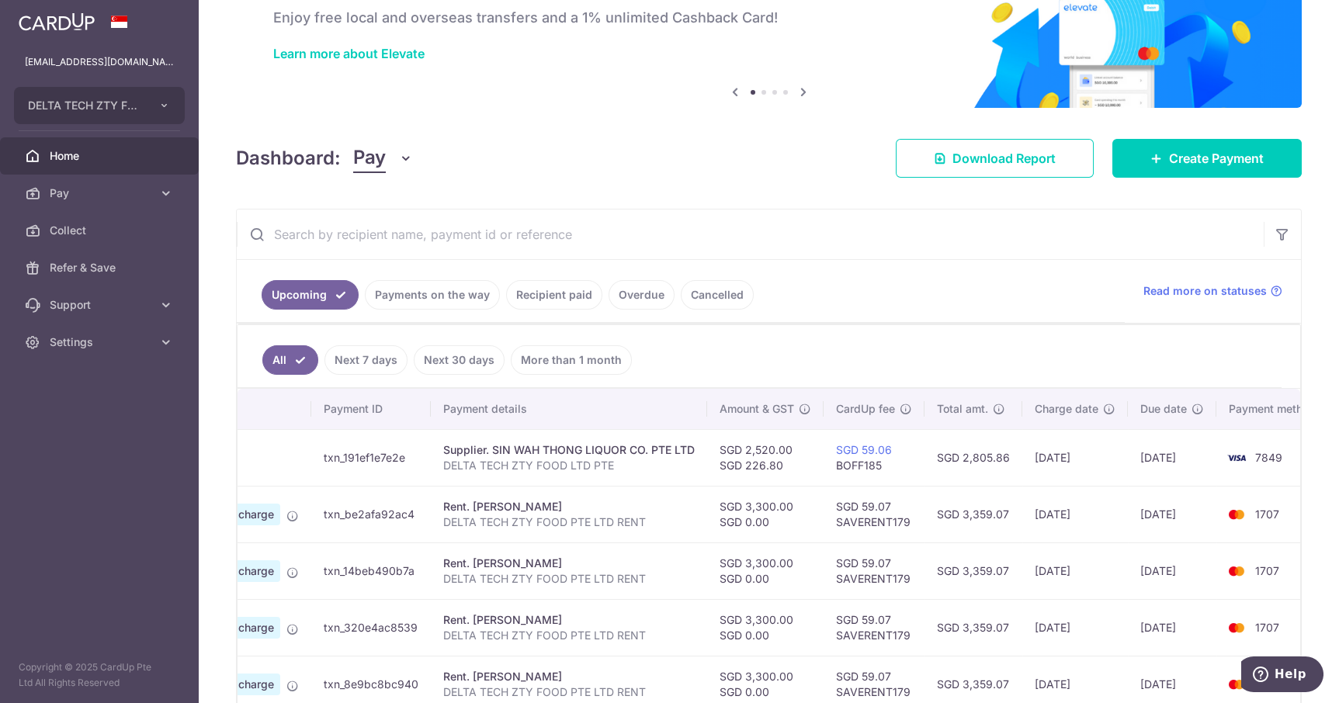
scroll to position [0, 149]
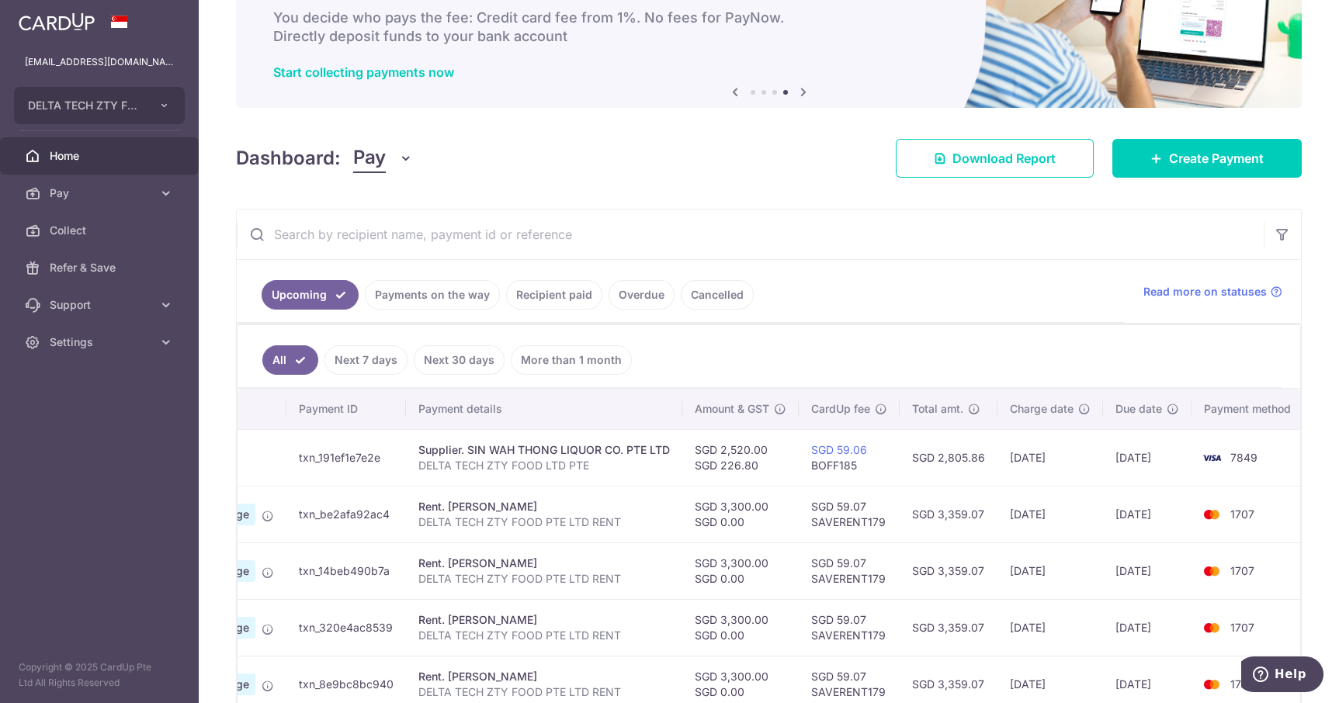
click at [788, 266] on ul "Upcoming Payments on the way Recipient paid Overdue Cancelled" at bounding box center [681, 291] width 888 height 63
